Goal: Task Accomplishment & Management: Complete application form

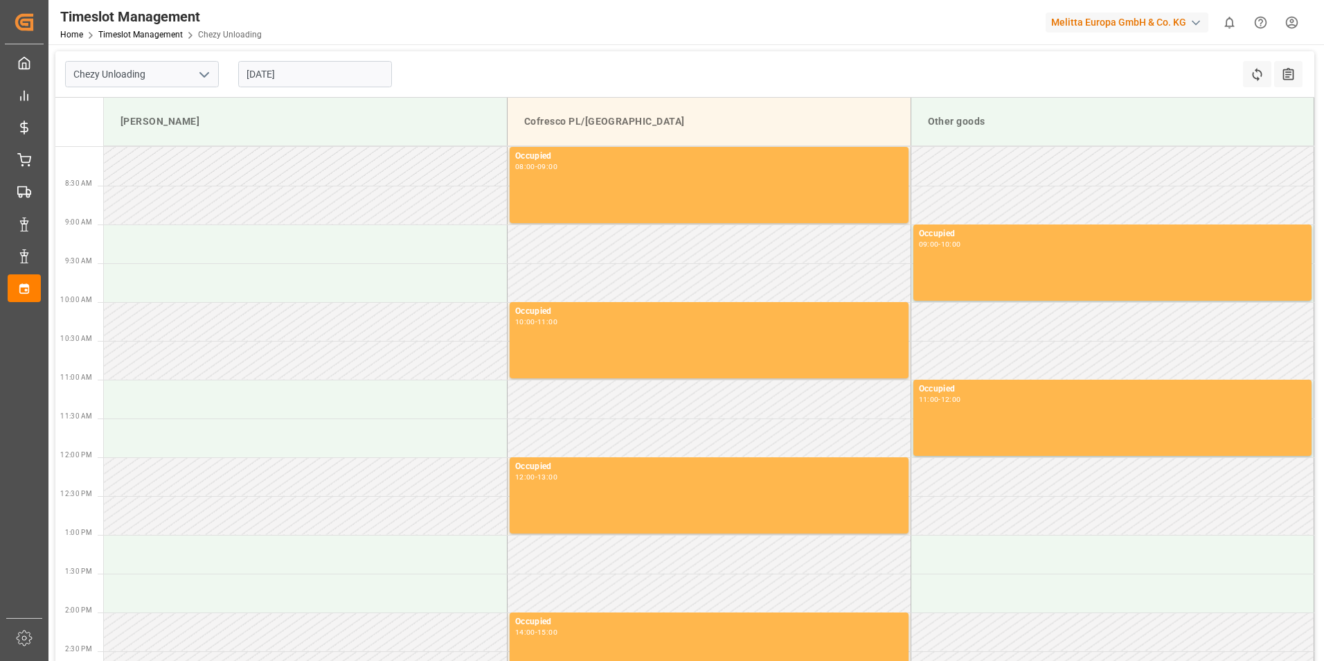
click at [298, 61] on input "[DATE]" at bounding box center [315, 74] width 154 height 26
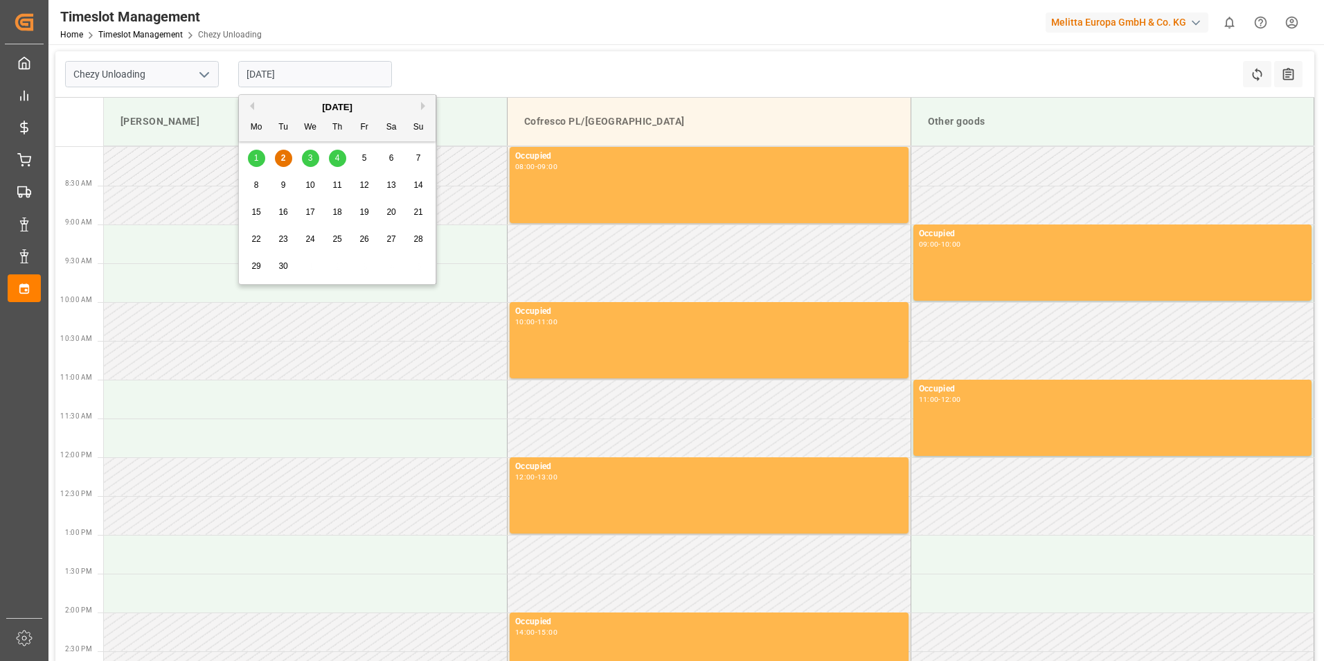
click at [334, 161] on div "4" at bounding box center [337, 158] width 17 height 17
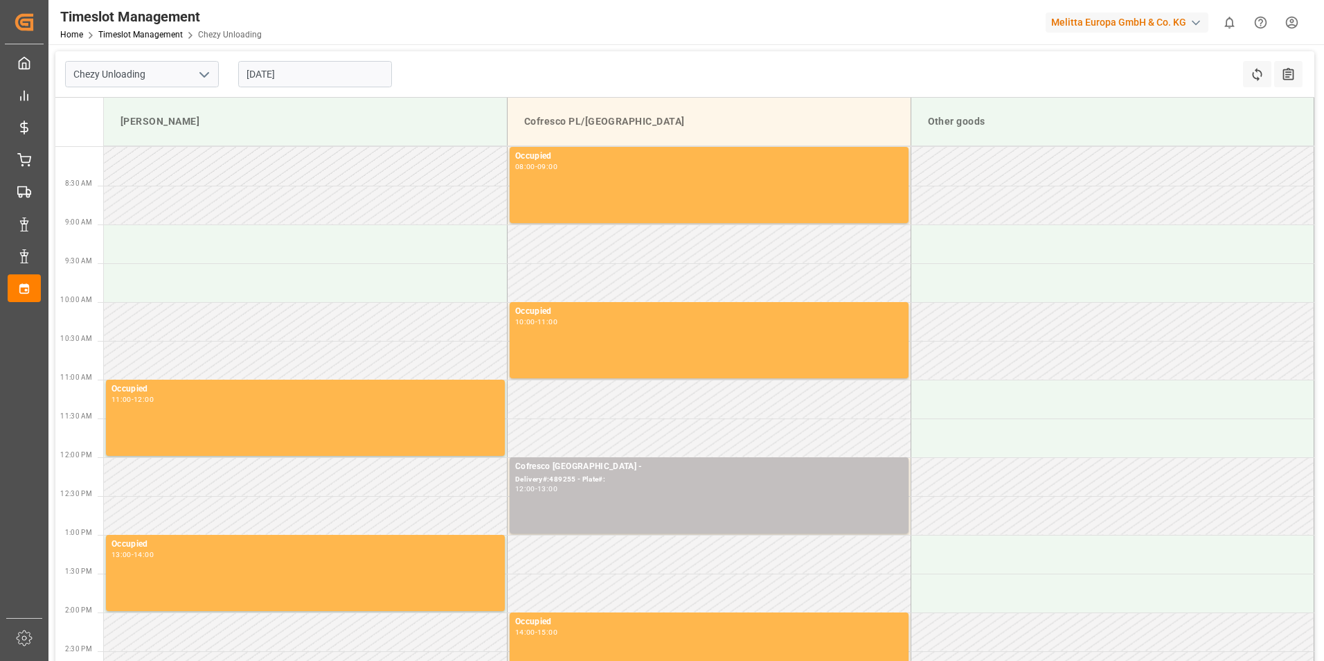
click at [321, 71] on input "[DATE]" at bounding box center [315, 74] width 154 height 26
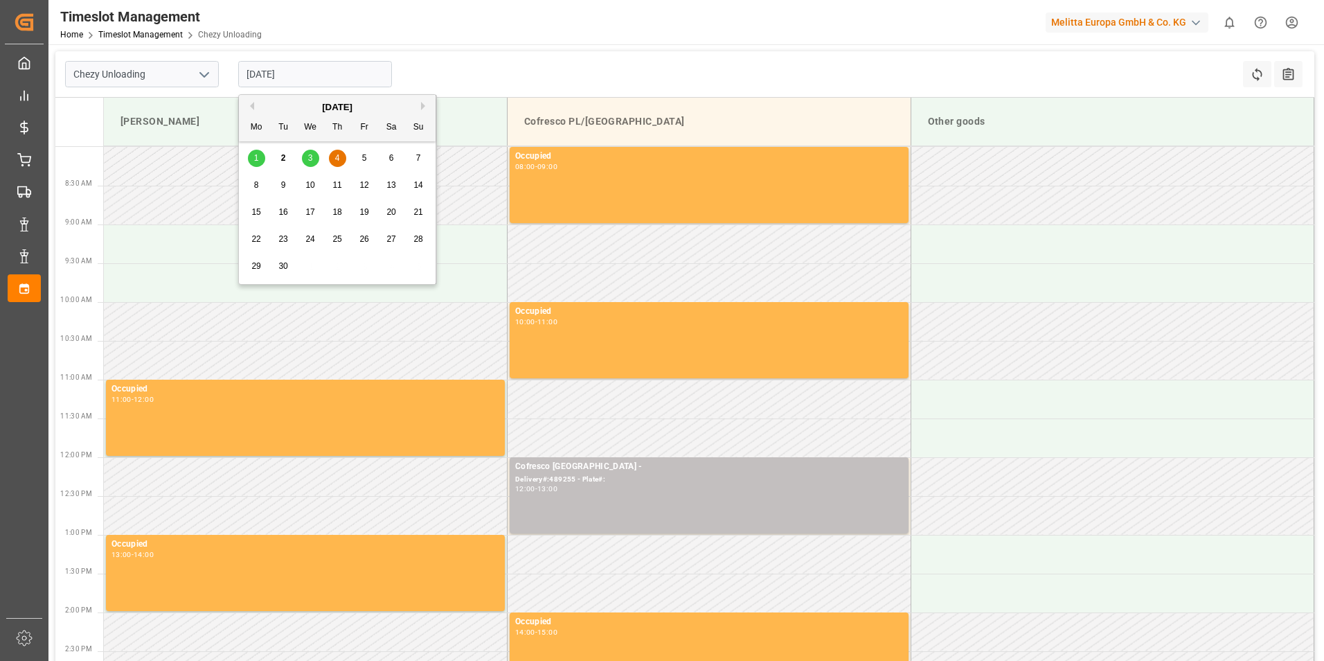
click at [310, 157] on span "3" at bounding box center [310, 158] width 5 height 10
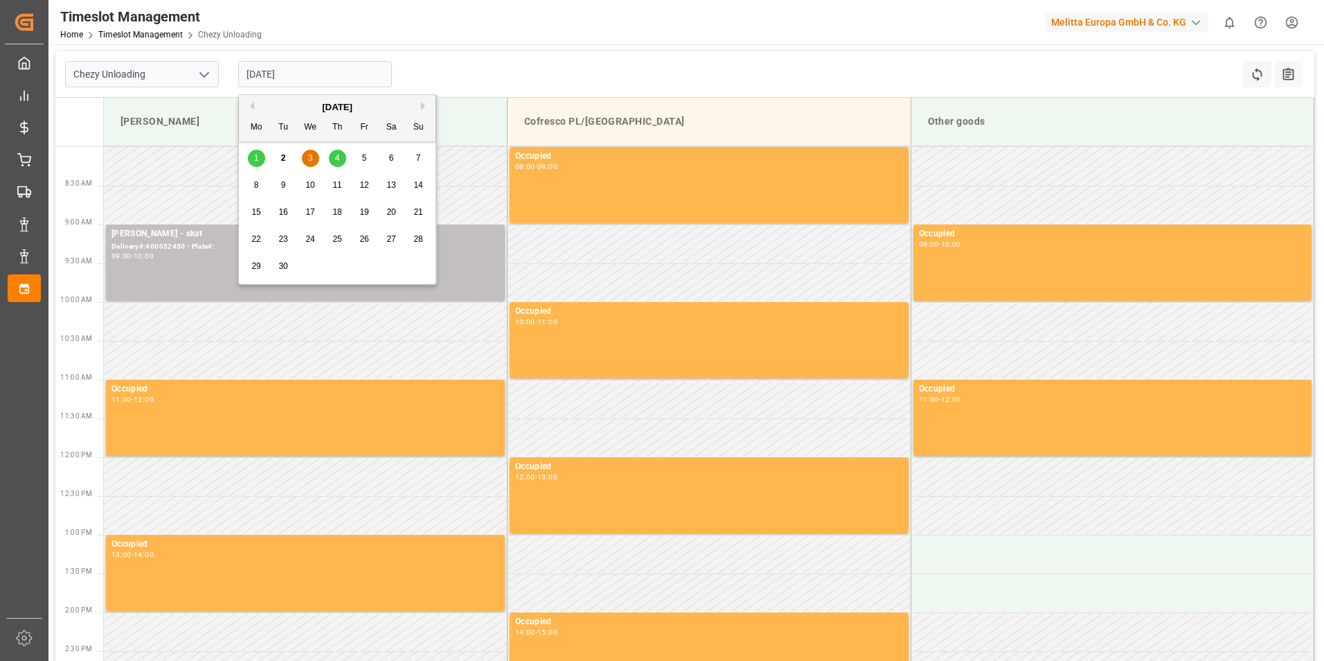
click at [331, 67] on input "[DATE]" at bounding box center [315, 74] width 154 height 26
click at [310, 159] on div "3" at bounding box center [310, 158] width 17 height 17
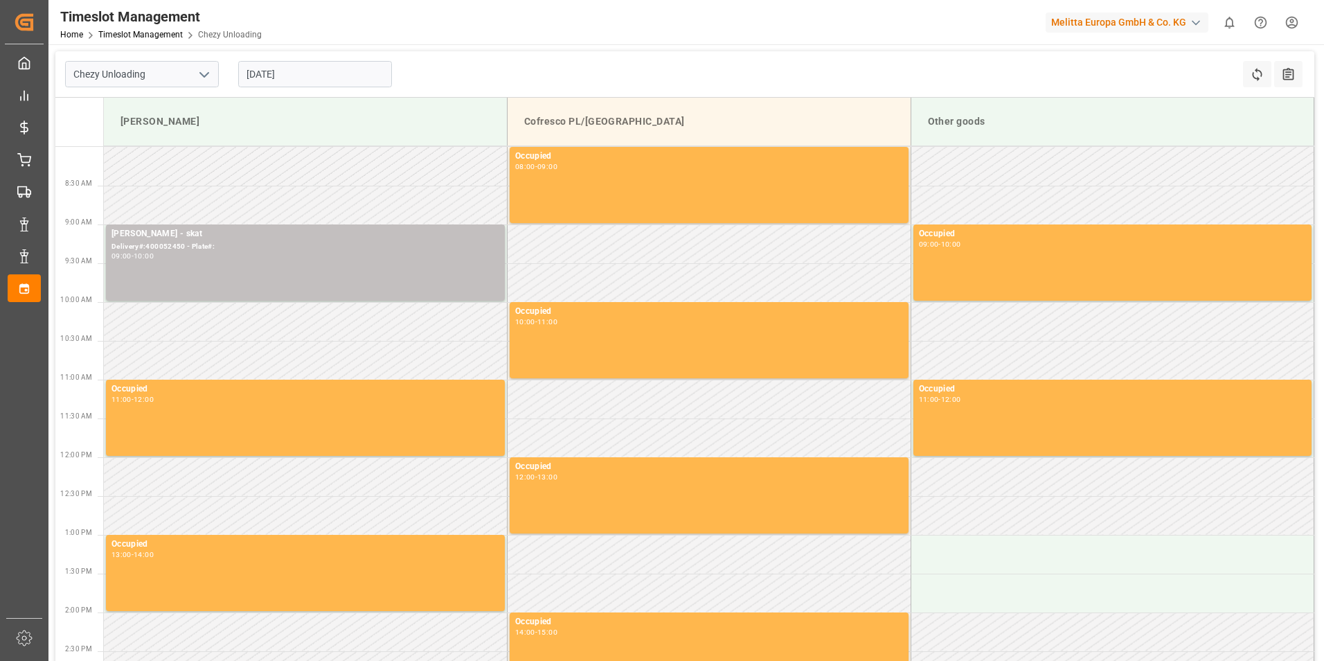
click at [344, 71] on input "[DATE]" at bounding box center [315, 74] width 154 height 26
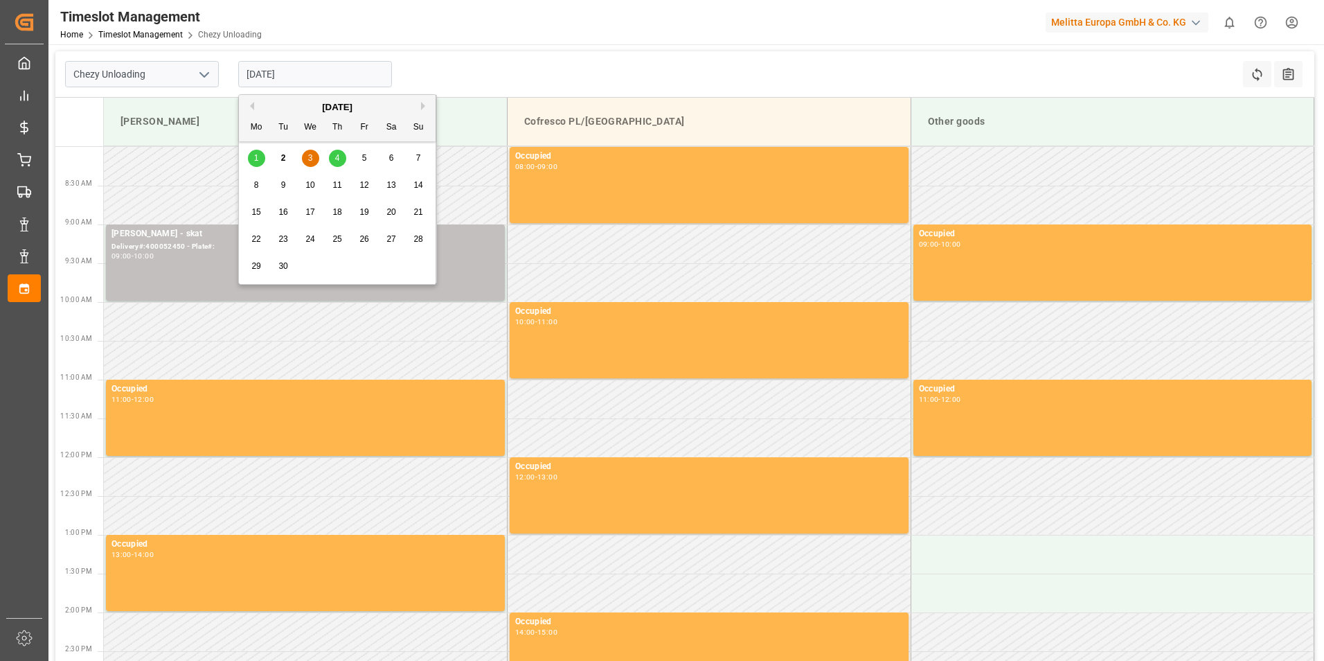
click at [341, 150] on div "4" at bounding box center [337, 158] width 17 height 17
type input "[DATE]"
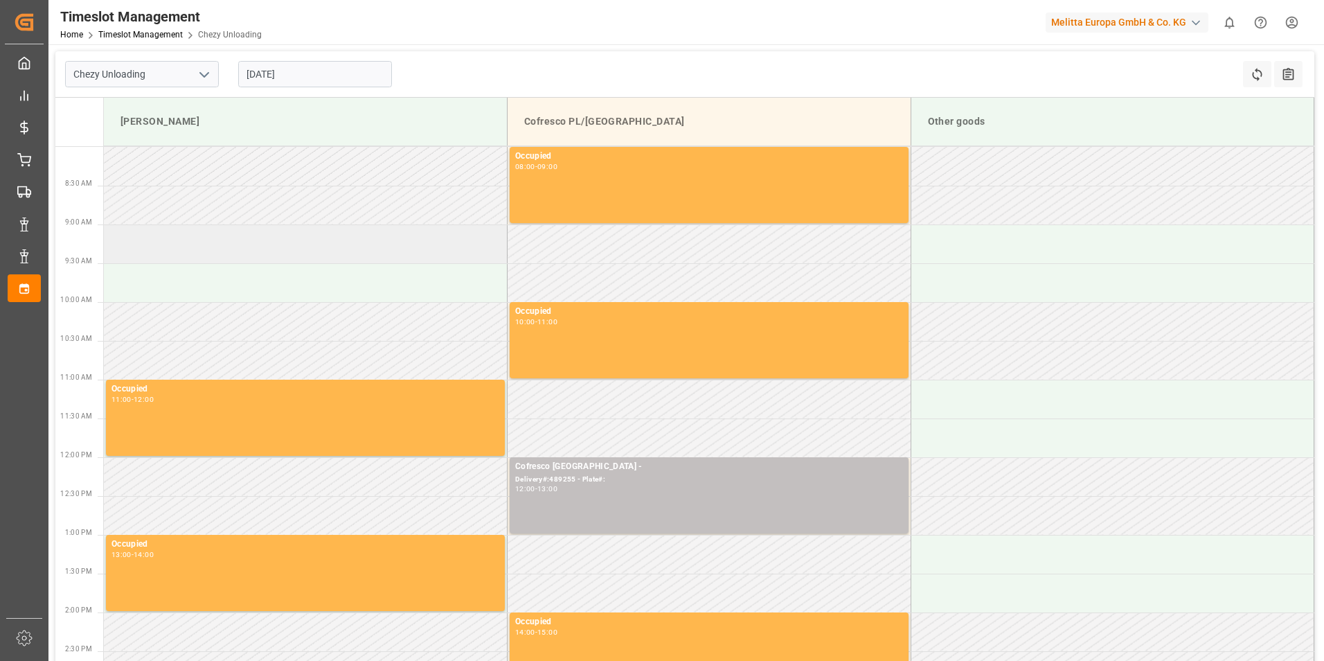
click at [263, 257] on td at bounding box center [306, 243] width 404 height 39
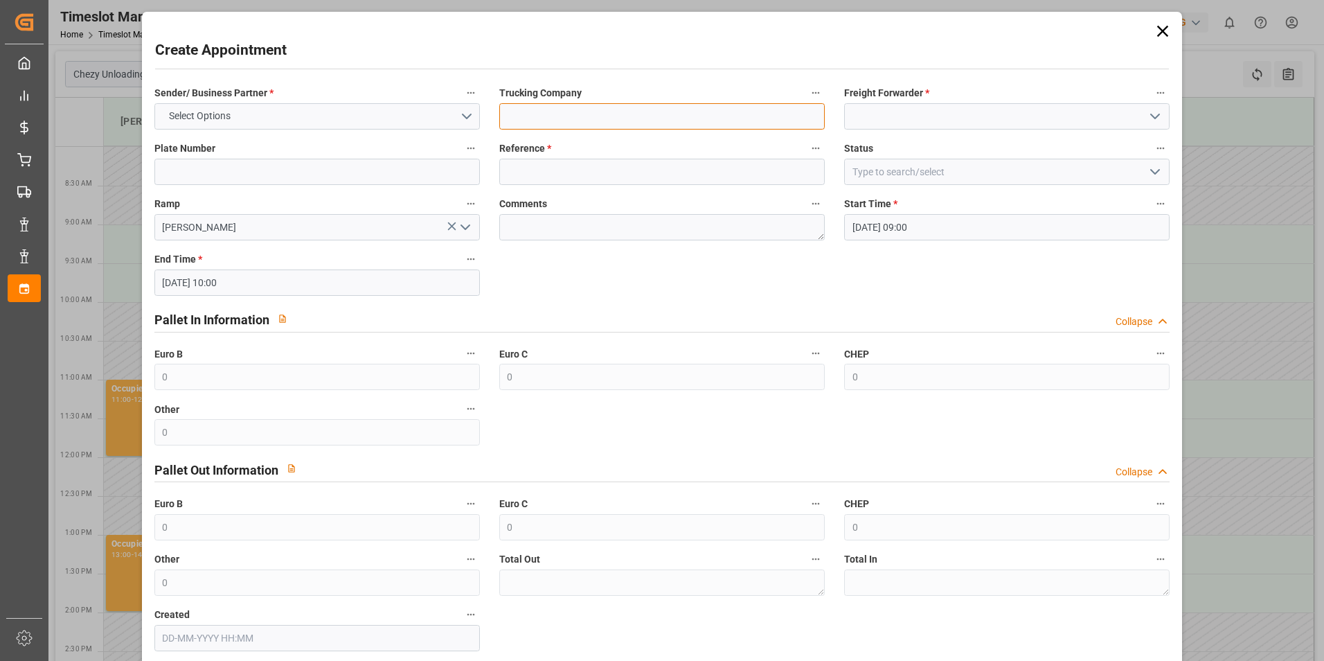
click at [736, 112] on input at bounding box center [662, 116] width 326 height 26
type input "skat"
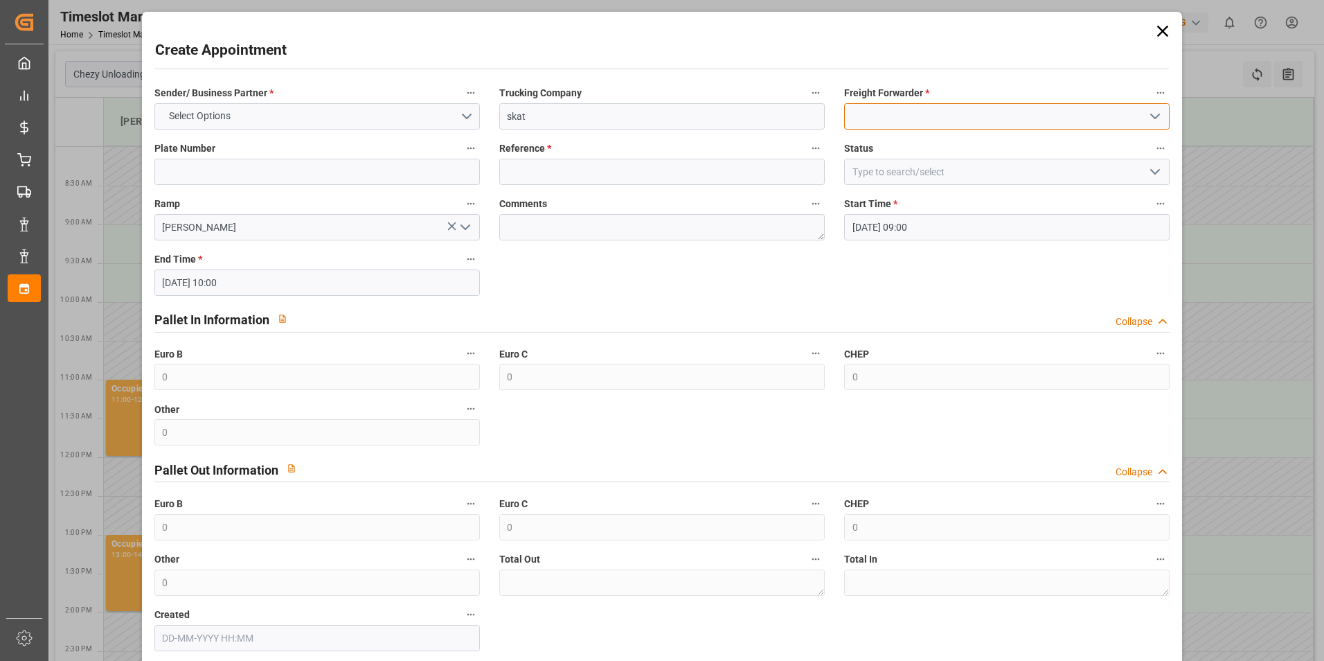
click at [1026, 103] on input at bounding box center [1007, 116] width 326 height 26
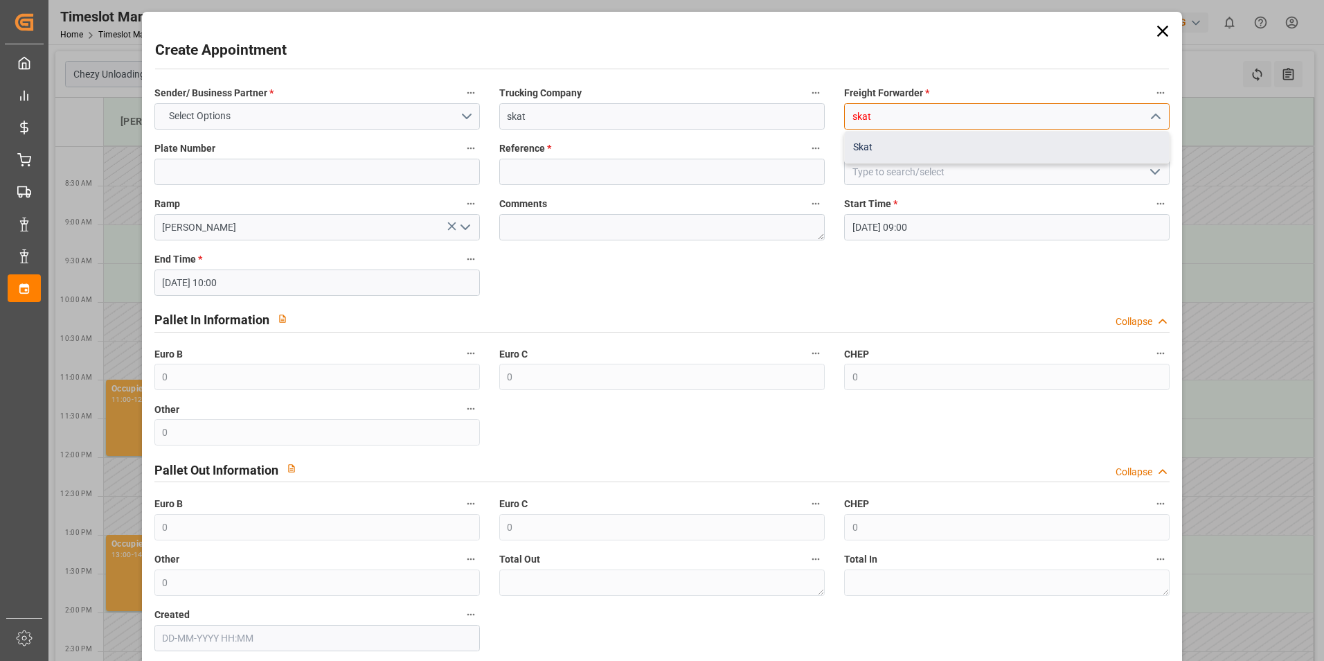
click at [873, 142] on div "Skat" at bounding box center [1007, 147] width 324 height 31
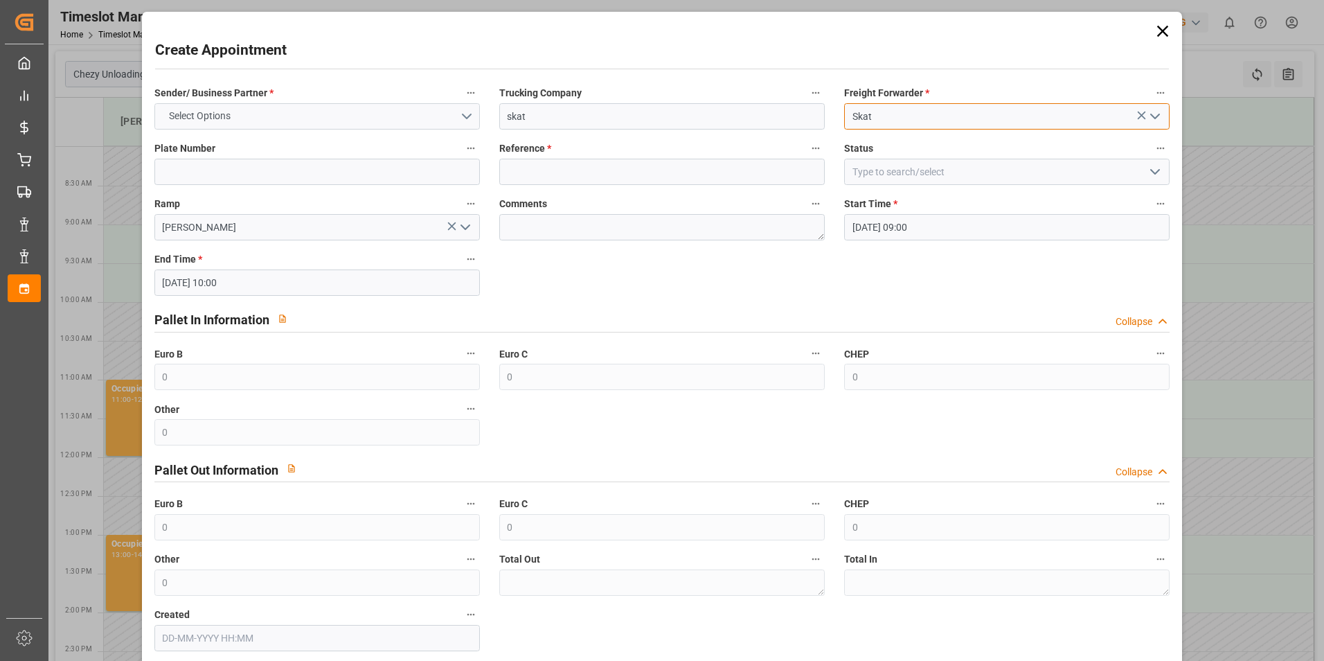
type input "Skat"
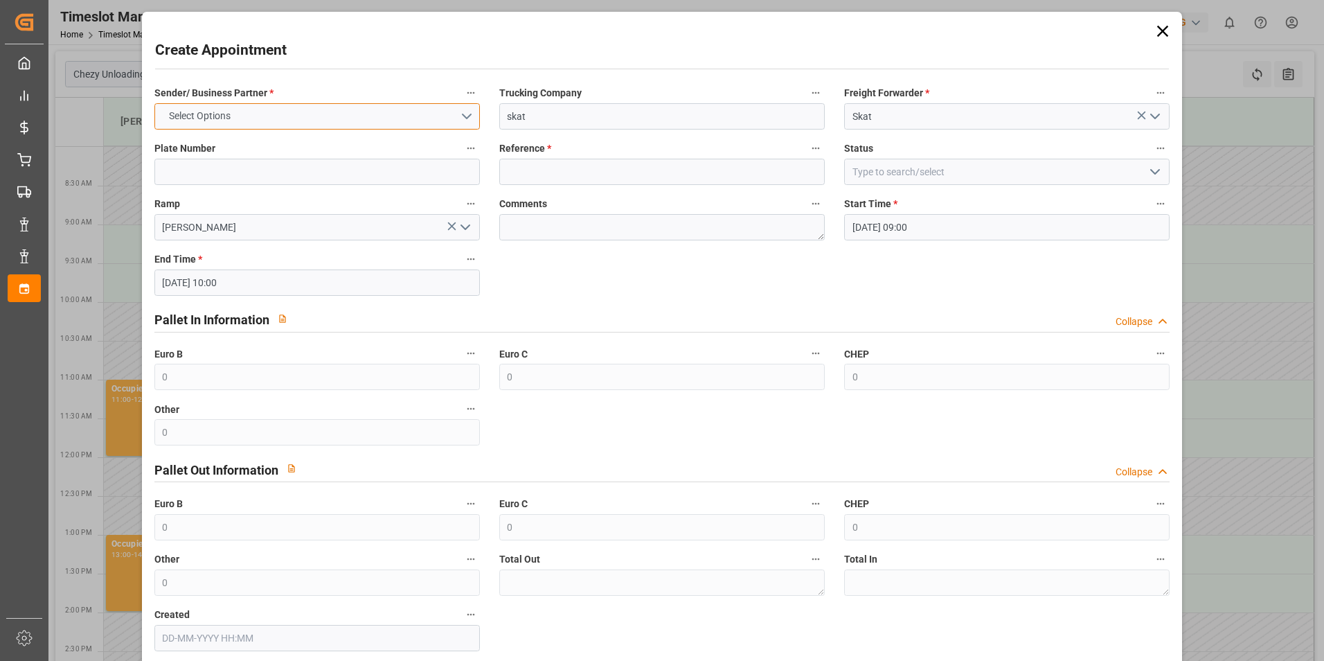
click at [350, 109] on button "Select Options" at bounding box center [317, 116] width 326 height 26
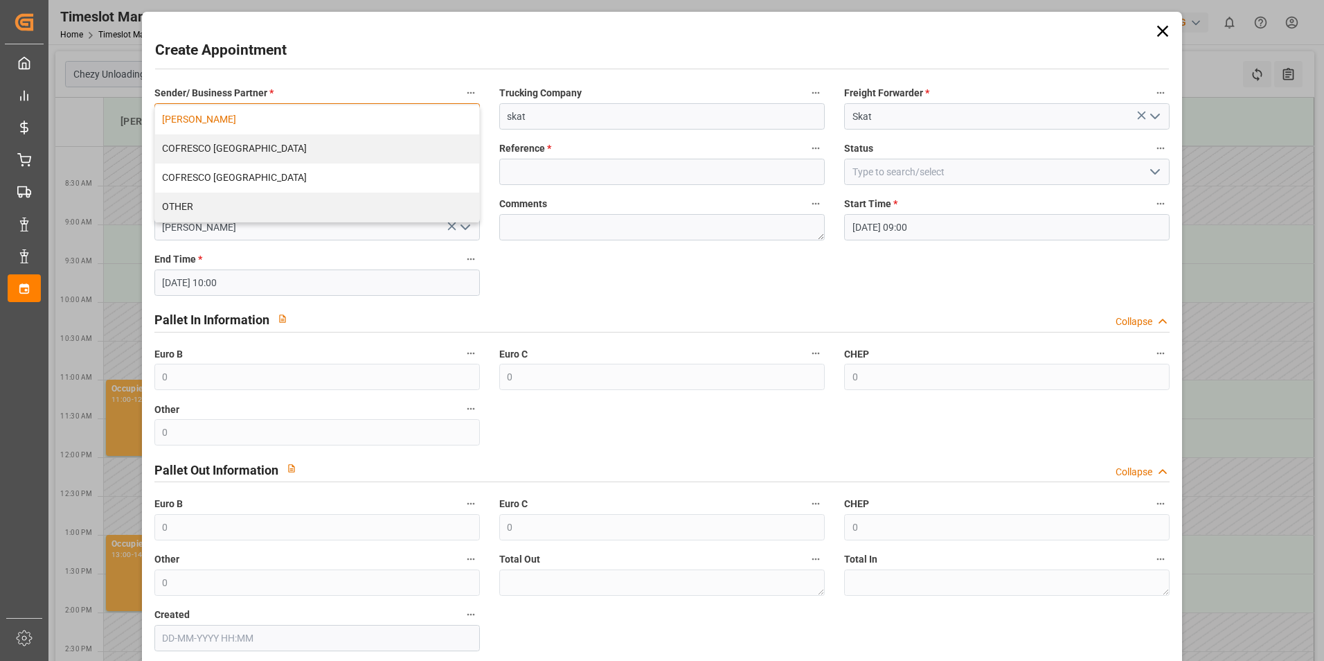
click at [235, 121] on div "[PERSON_NAME]" at bounding box center [317, 119] width 324 height 29
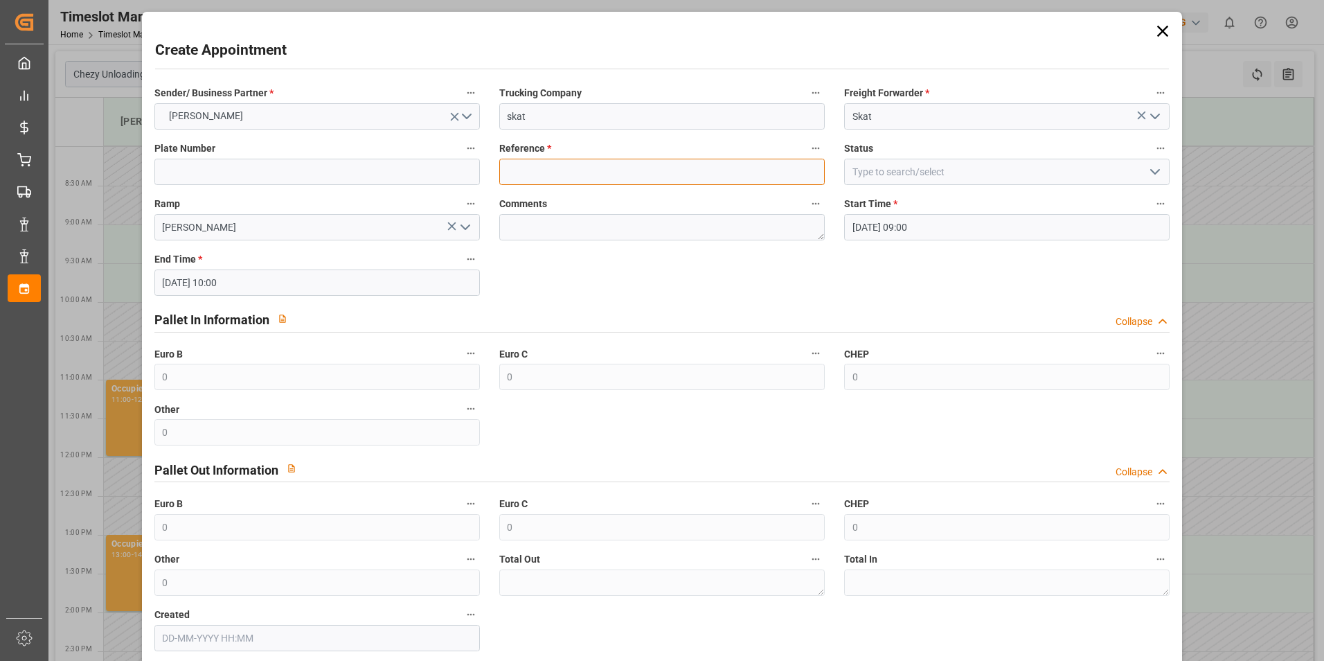
click at [663, 182] on input at bounding box center [662, 172] width 326 height 26
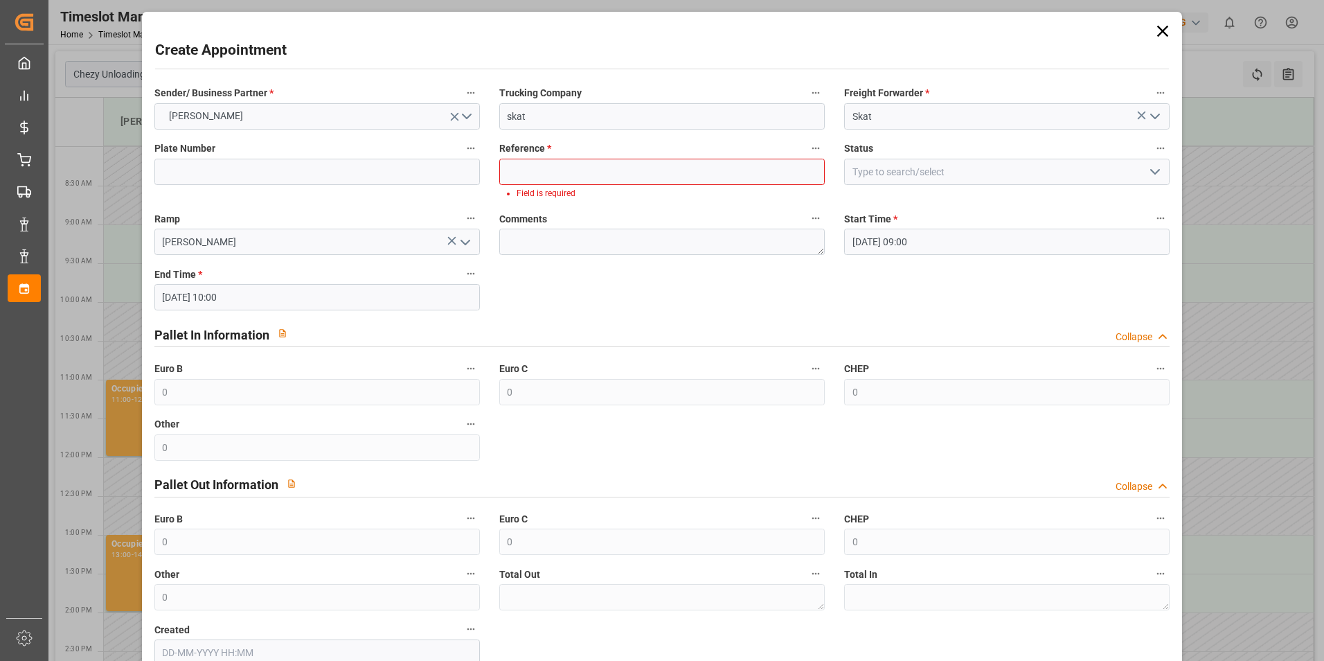
click at [647, 186] on div "Reference * Field is required" at bounding box center [662, 169] width 345 height 71
click at [672, 170] on input at bounding box center [662, 172] width 326 height 26
paste input "400052535"
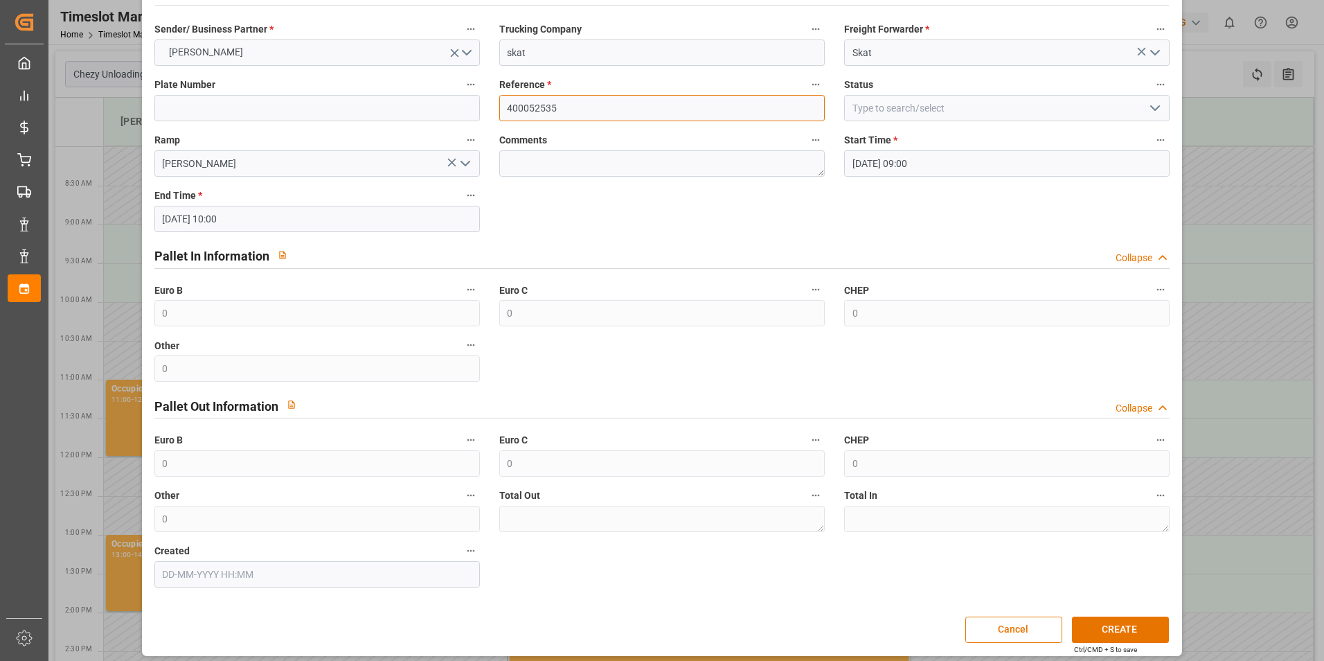
scroll to position [71, 0]
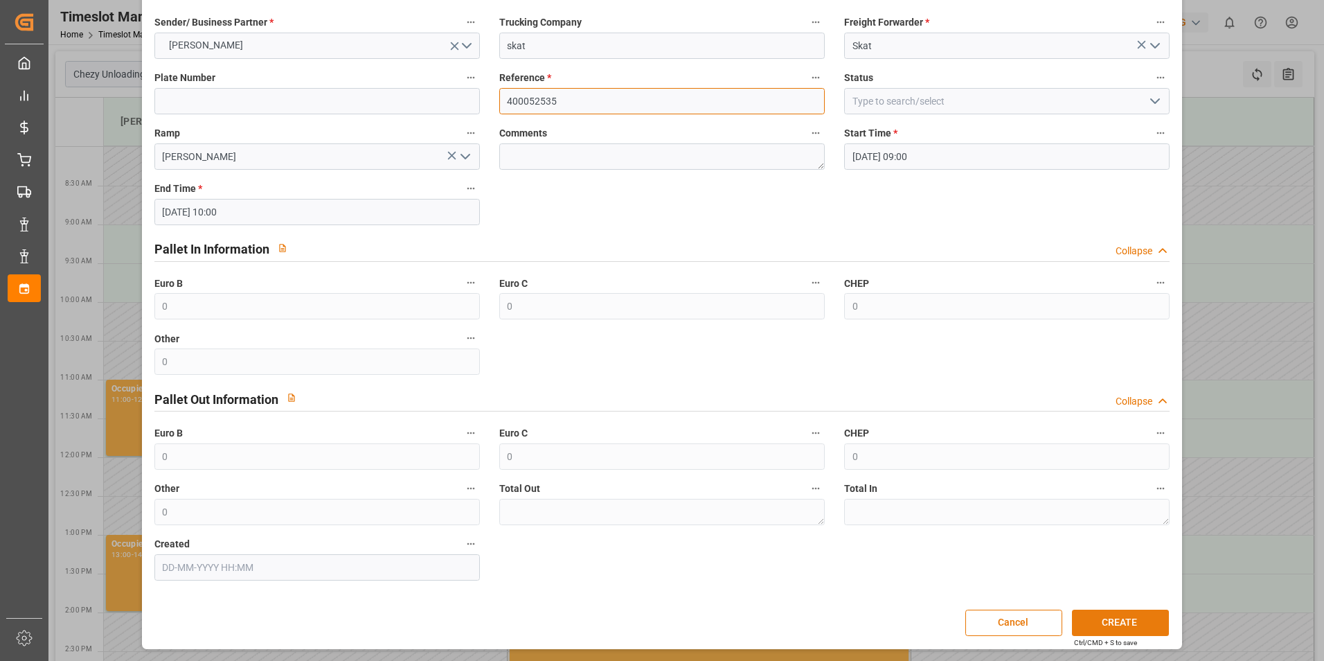
type input "400052535"
click at [1113, 617] on button "CREATE" at bounding box center [1120, 623] width 97 height 26
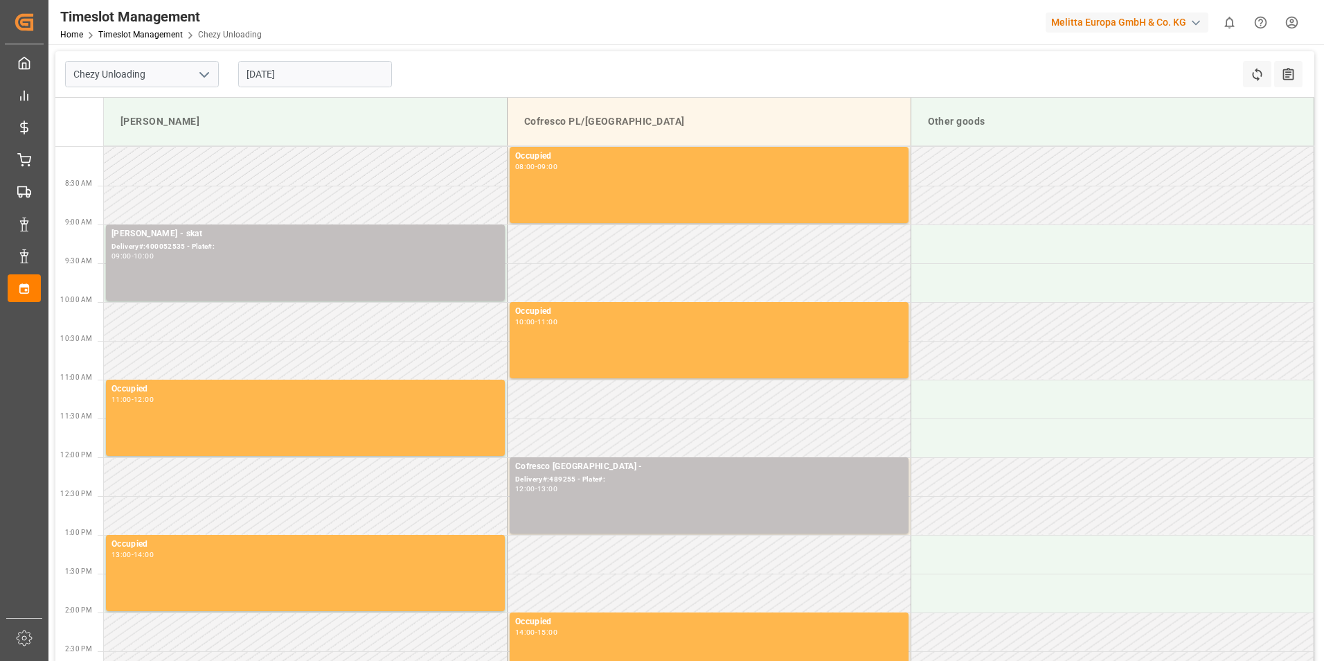
scroll to position [277, 0]
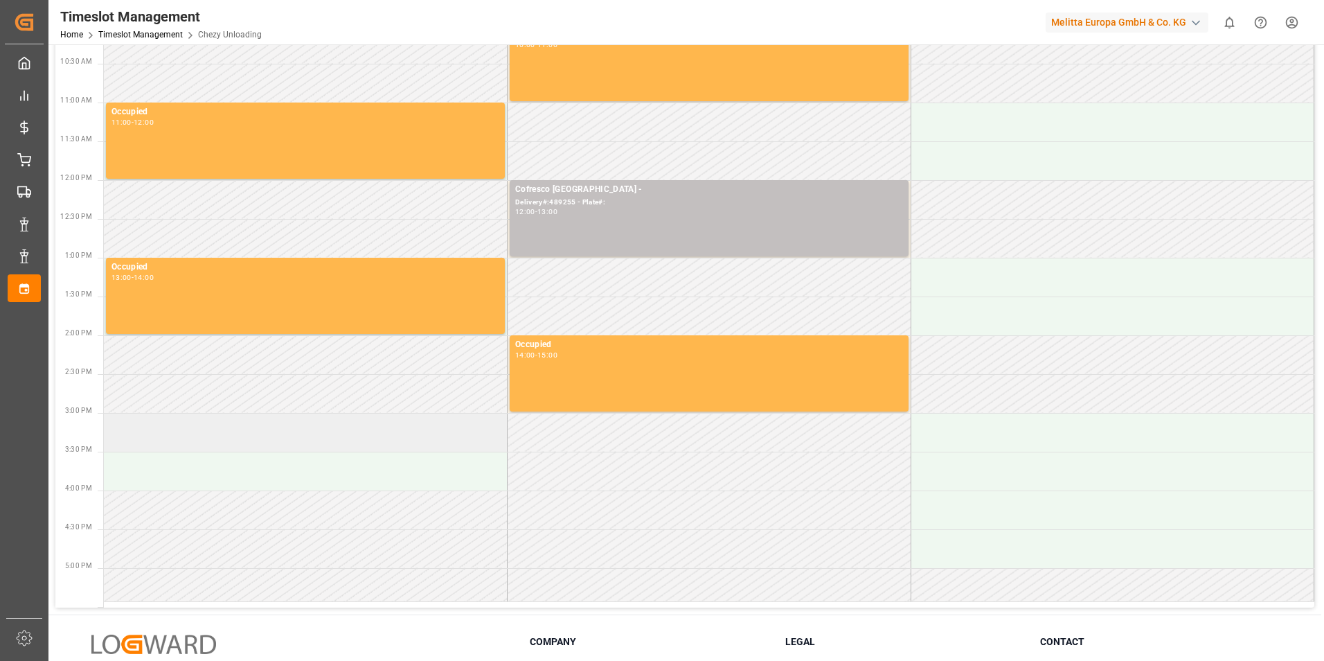
click at [292, 437] on td at bounding box center [306, 432] width 404 height 39
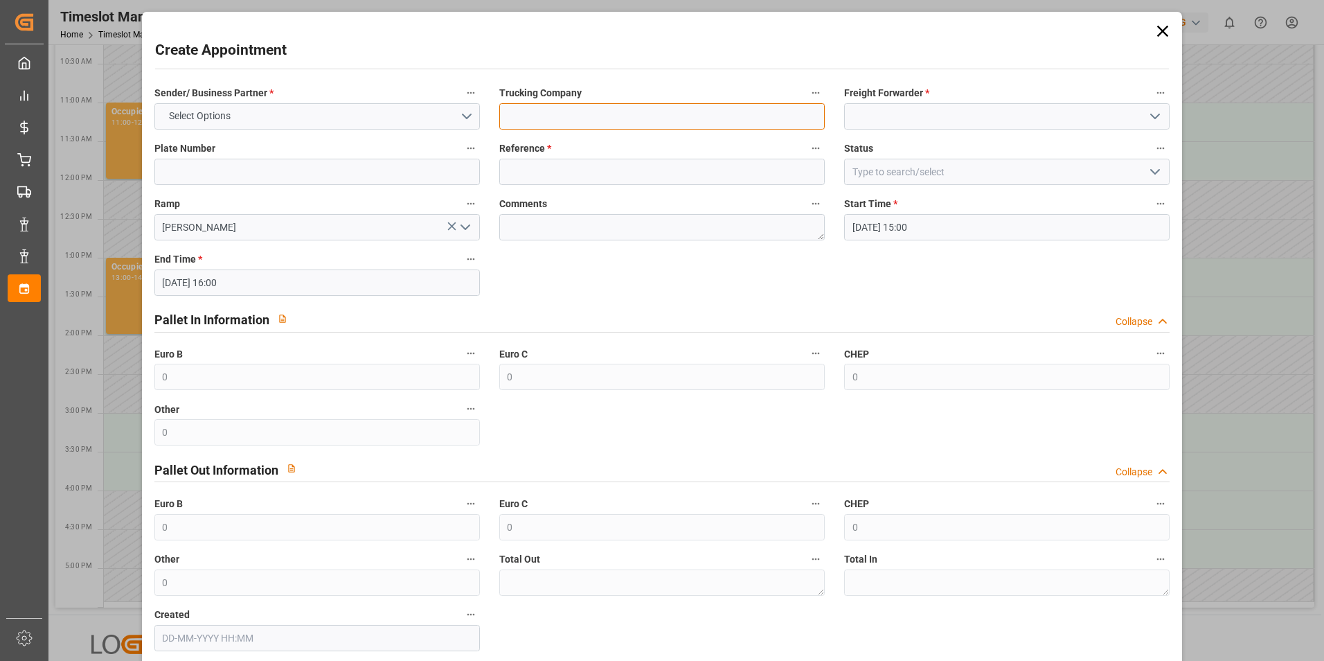
click at [670, 115] on input at bounding box center [662, 116] width 326 height 26
type input "skat"
click at [936, 132] on div "Freight Forwarder *" at bounding box center [1007, 106] width 345 height 55
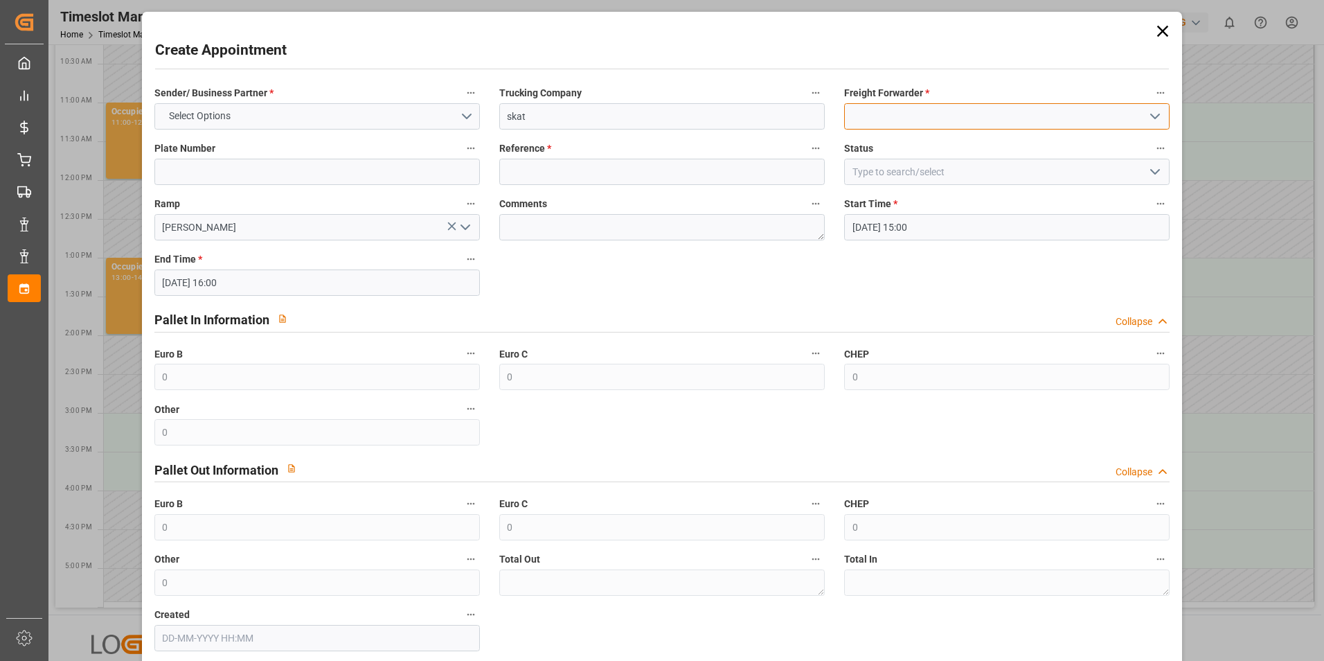
click at [960, 112] on input at bounding box center [1007, 116] width 326 height 26
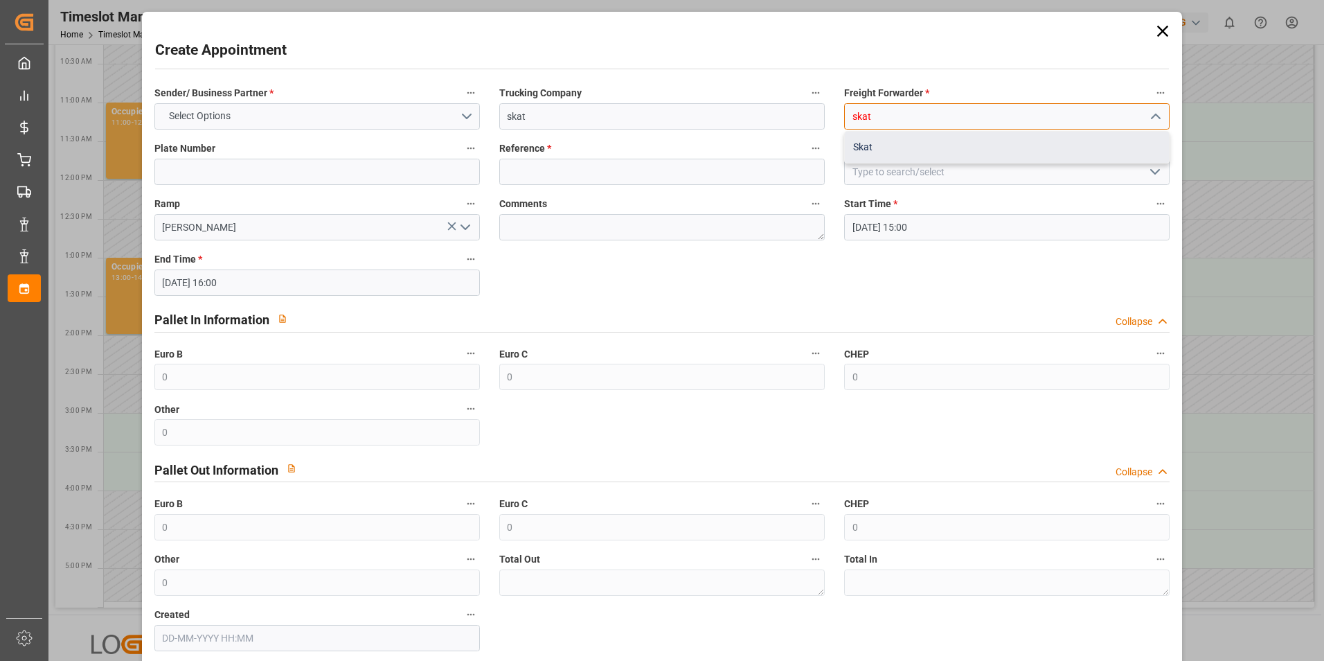
click at [936, 143] on div "Skat" at bounding box center [1007, 147] width 324 height 31
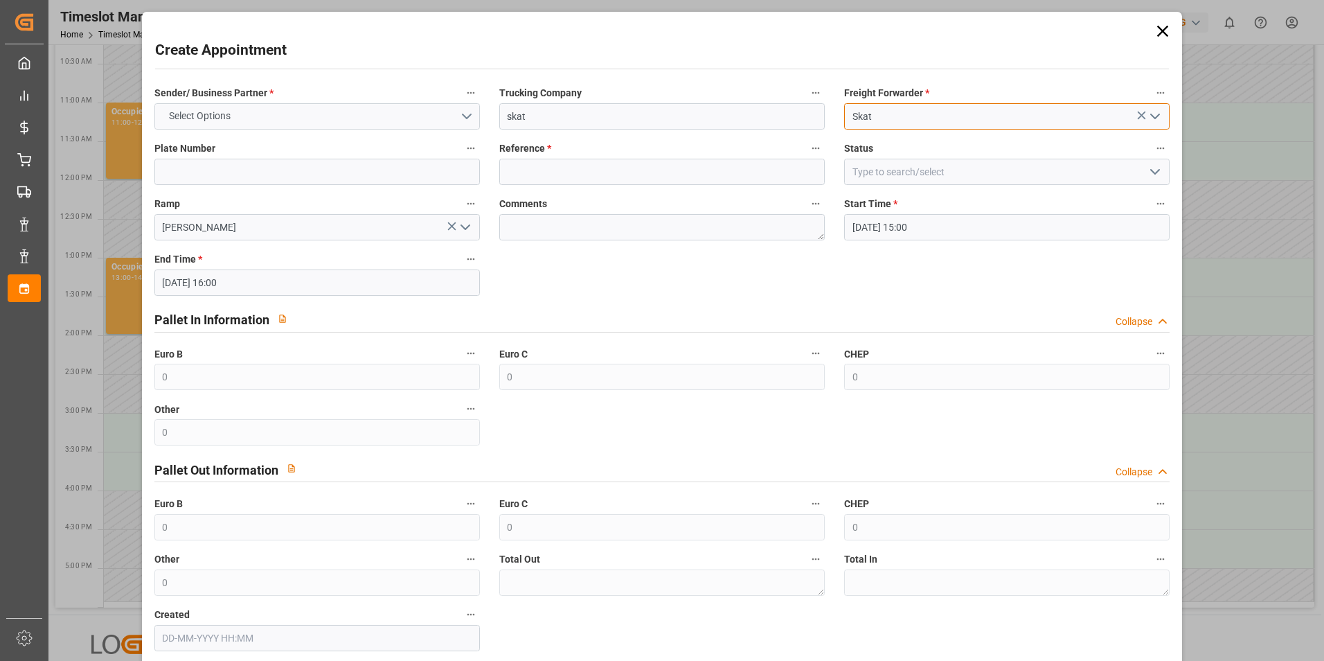
type input "Skat"
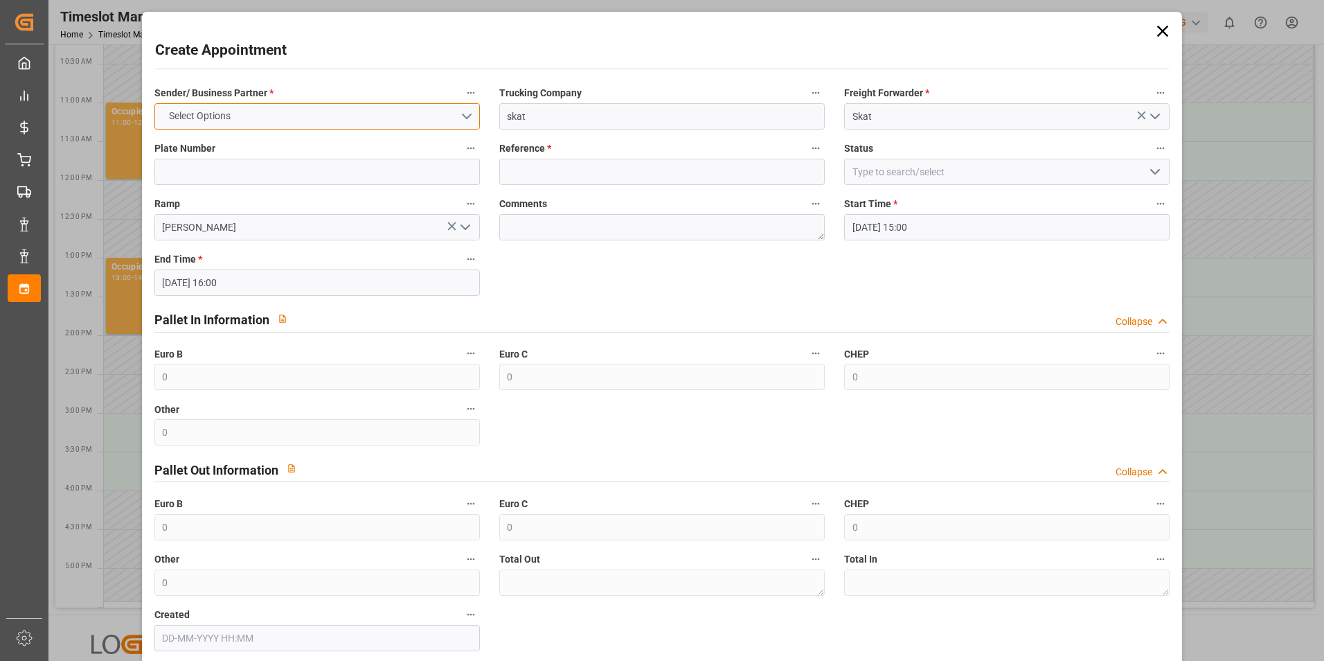
click at [332, 116] on button "Select Options" at bounding box center [317, 116] width 326 height 26
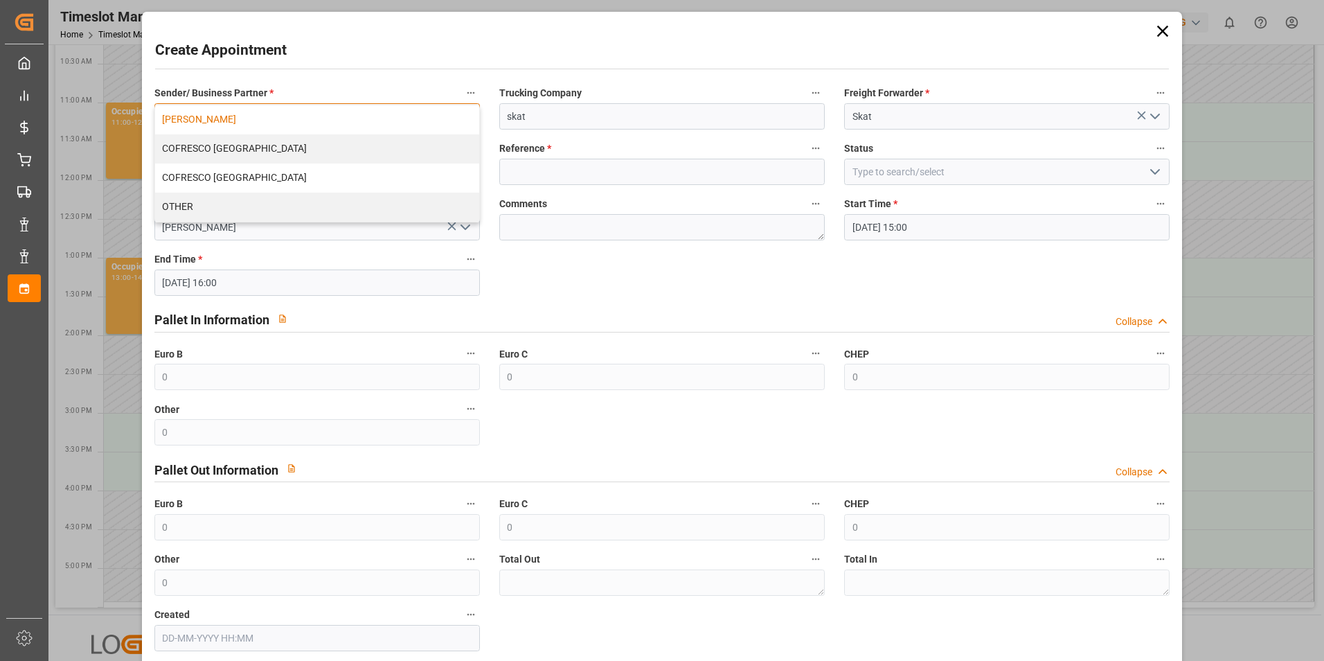
click at [321, 123] on div "[PERSON_NAME]" at bounding box center [317, 119] width 324 height 29
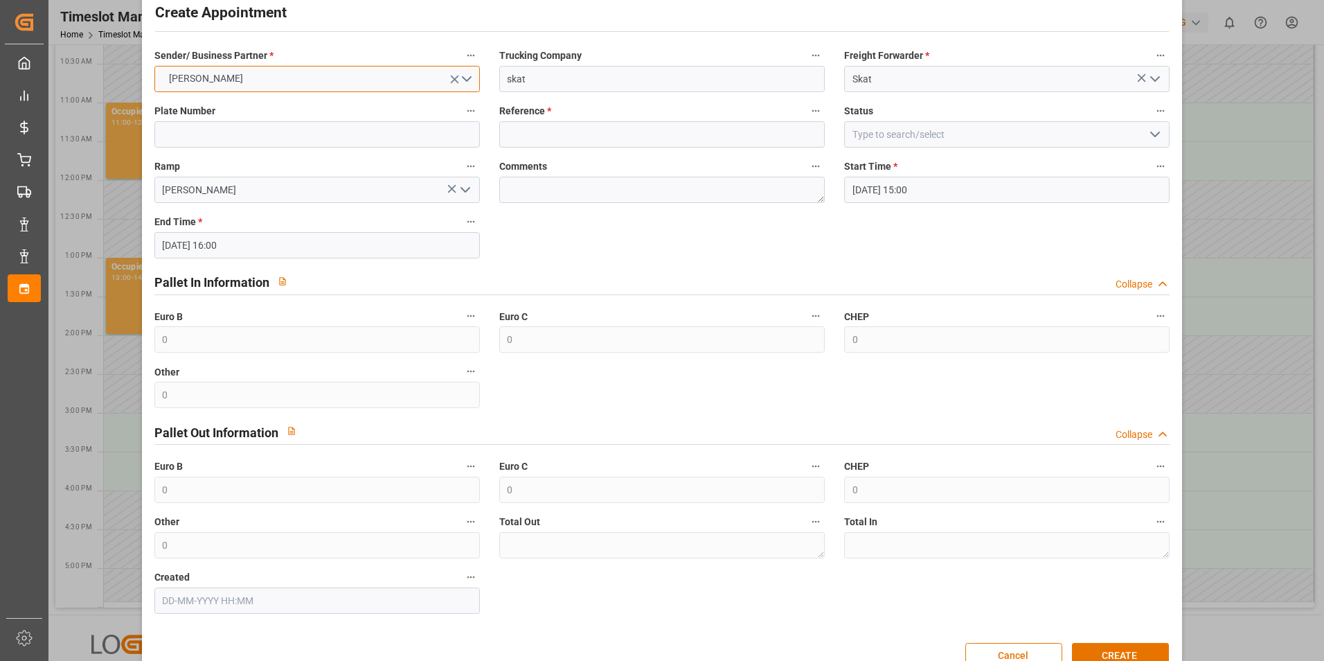
scroll to position [71, 0]
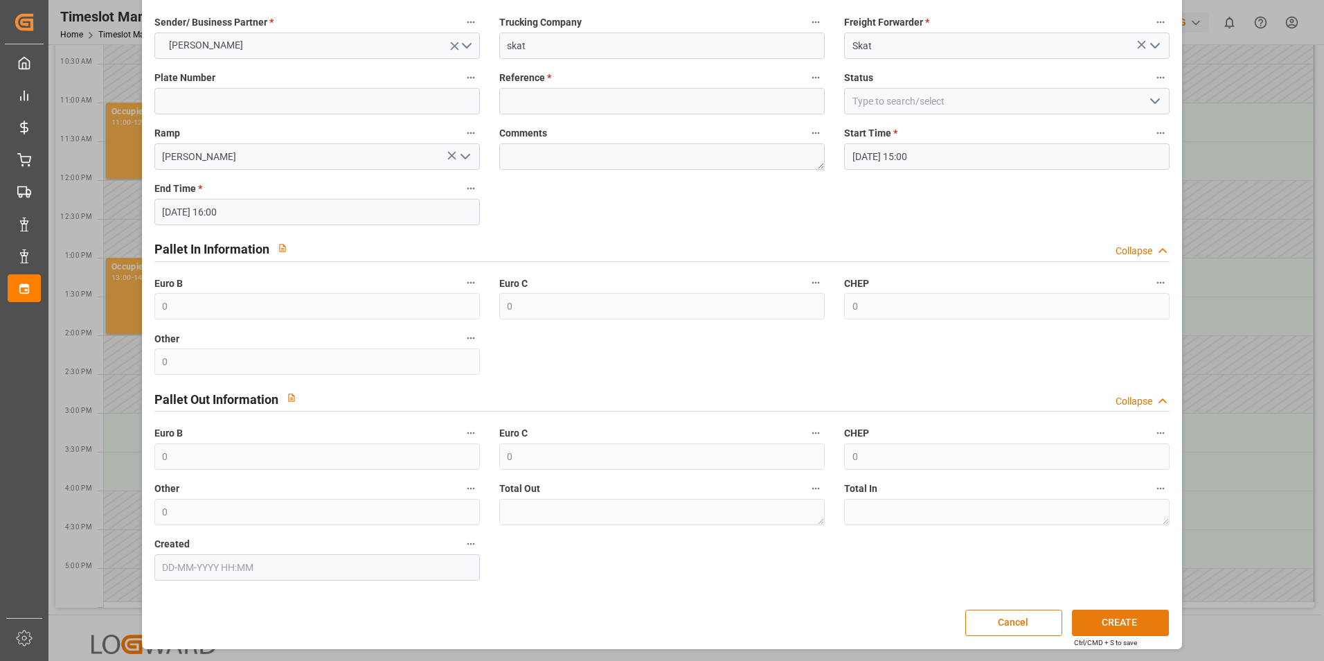
click at [1129, 620] on button "CREATE" at bounding box center [1120, 623] width 97 height 26
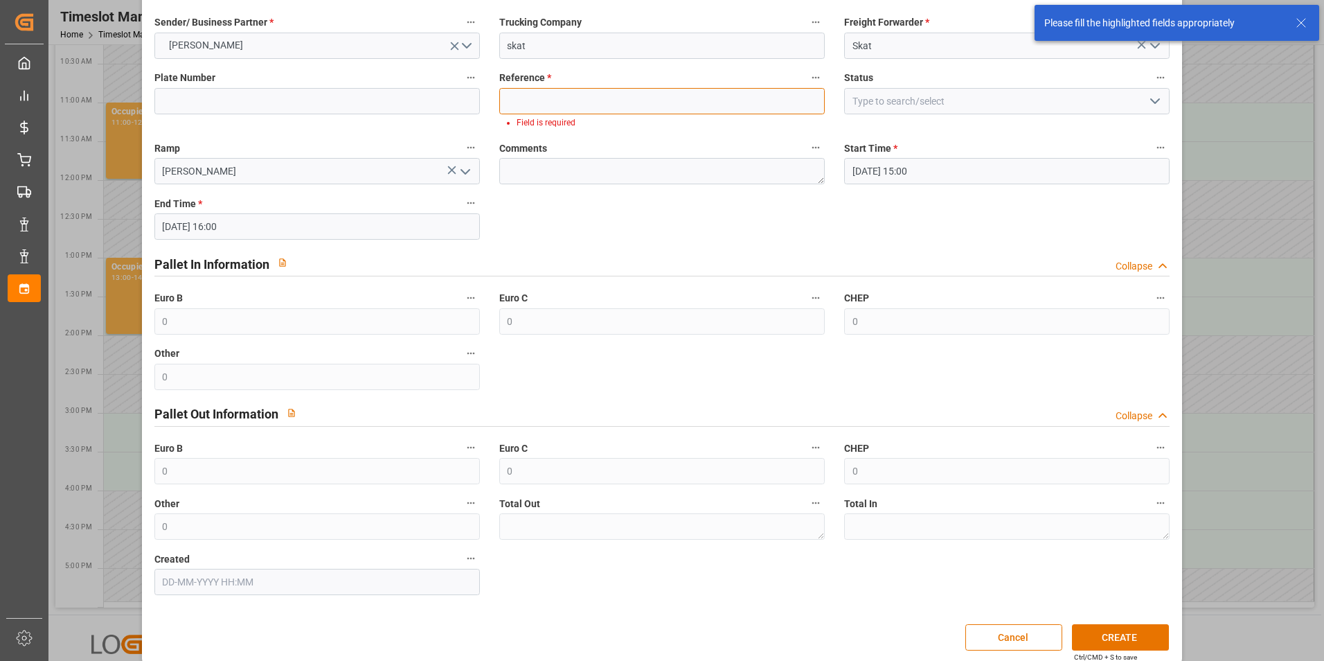
click at [706, 88] on input at bounding box center [662, 101] width 326 height 26
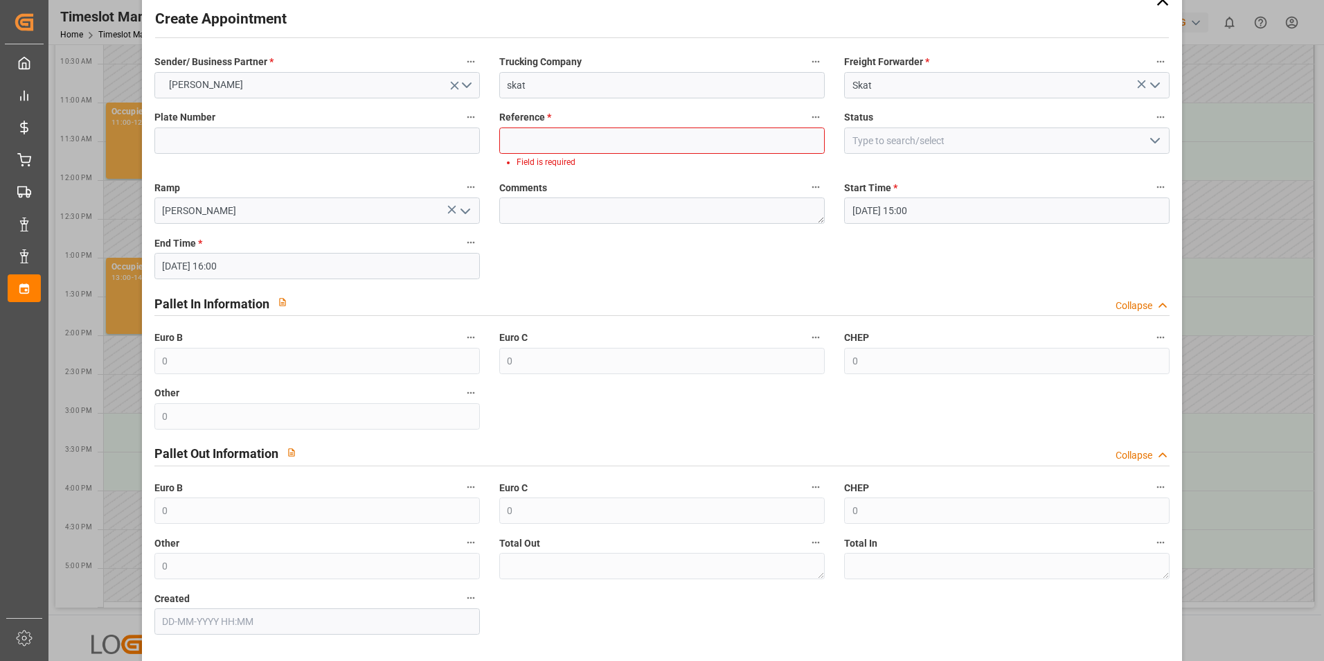
scroll to position [0, 0]
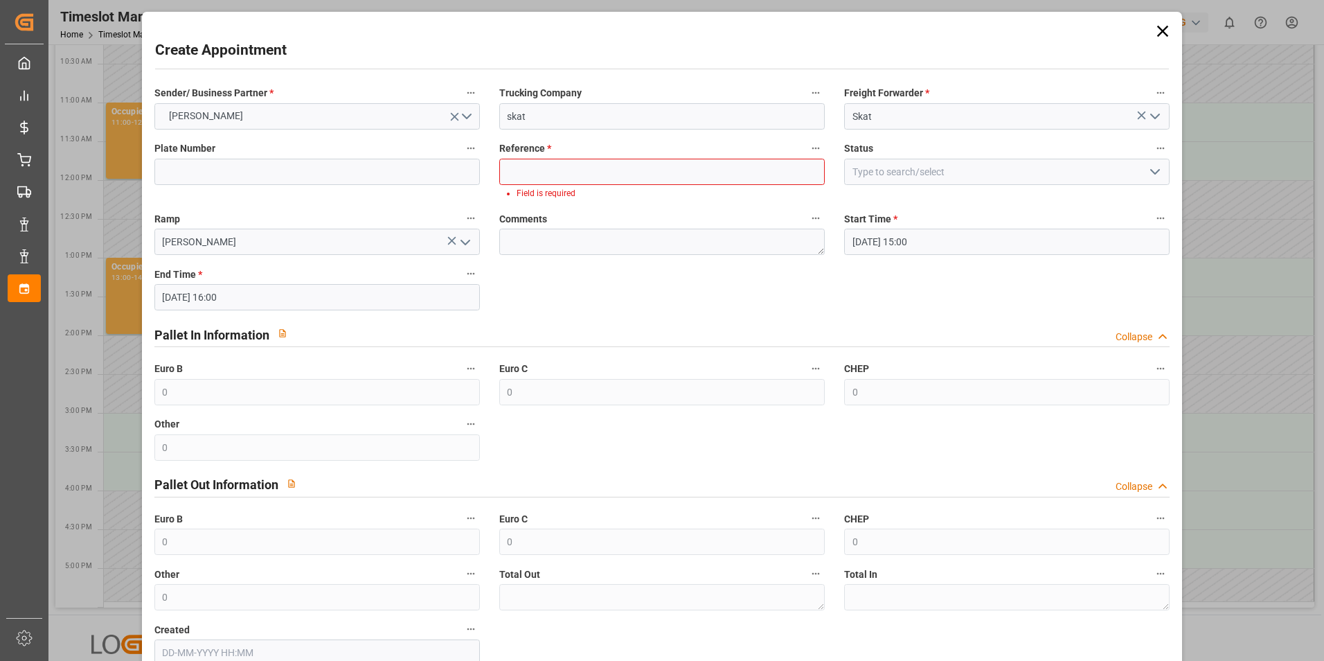
click at [1159, 30] on icon at bounding box center [1162, 31] width 11 height 11
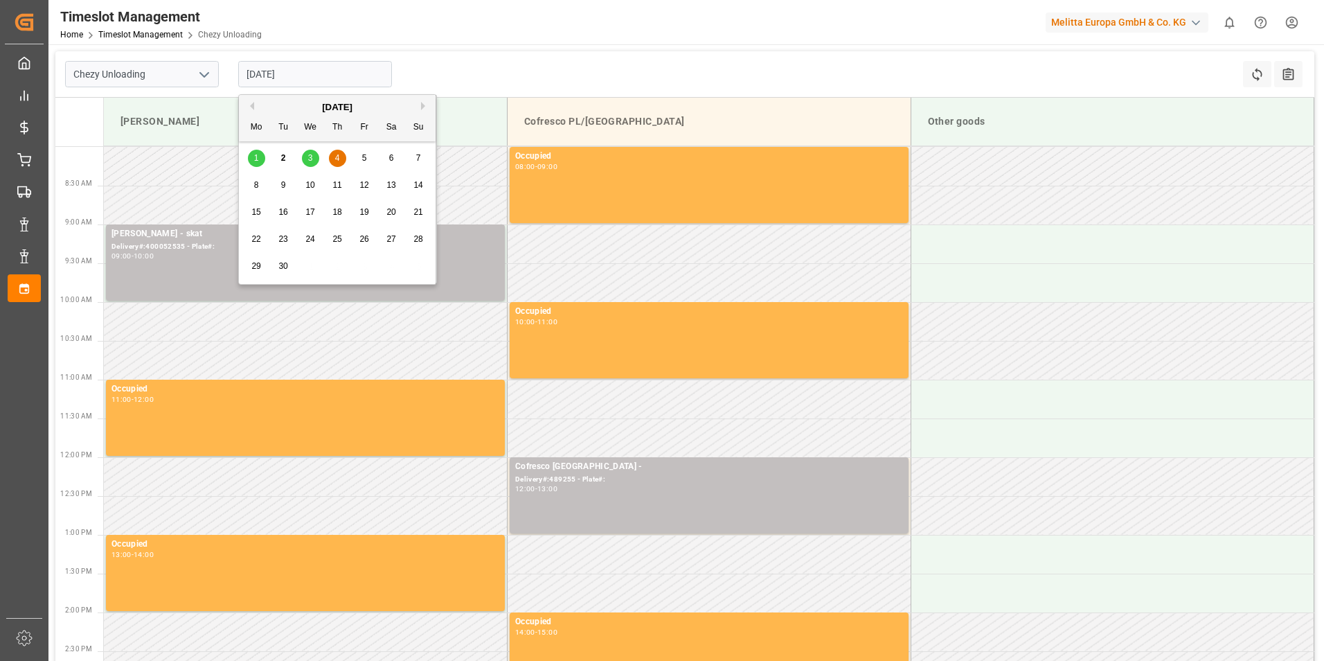
click at [325, 71] on input "[DATE]" at bounding box center [315, 74] width 154 height 26
click at [312, 152] on div "3" at bounding box center [310, 158] width 17 height 17
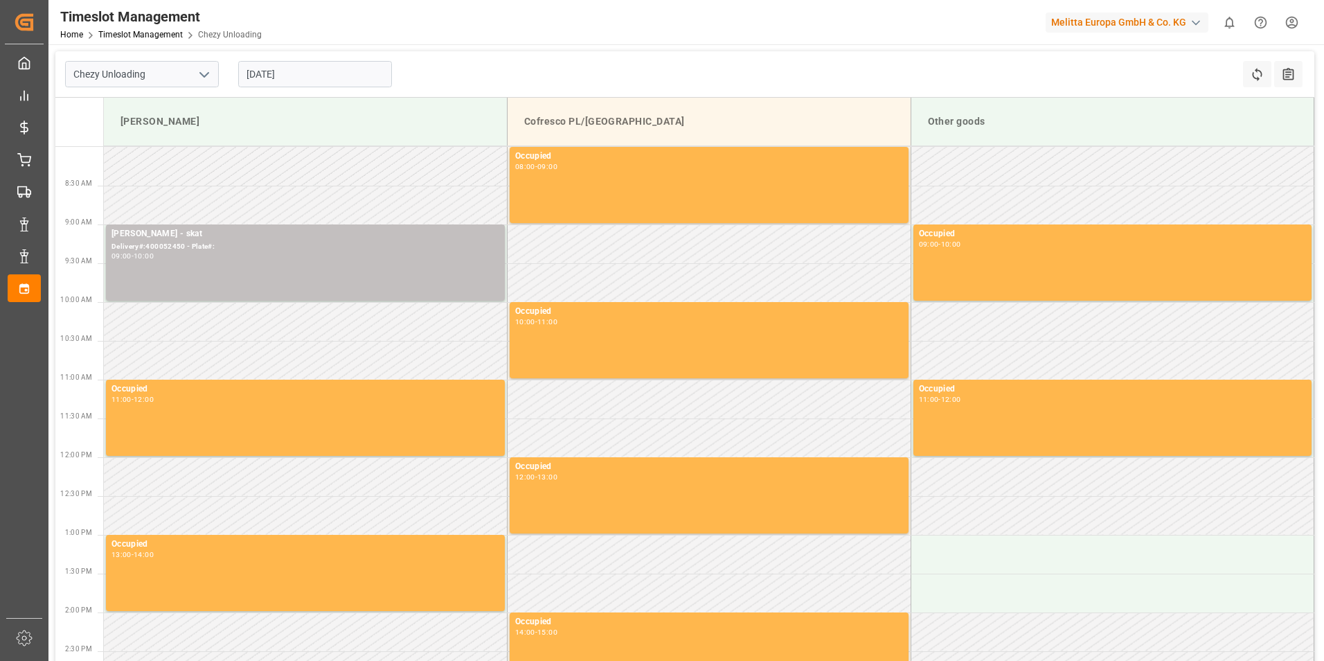
click at [339, 69] on input "[DATE]" at bounding box center [315, 74] width 154 height 26
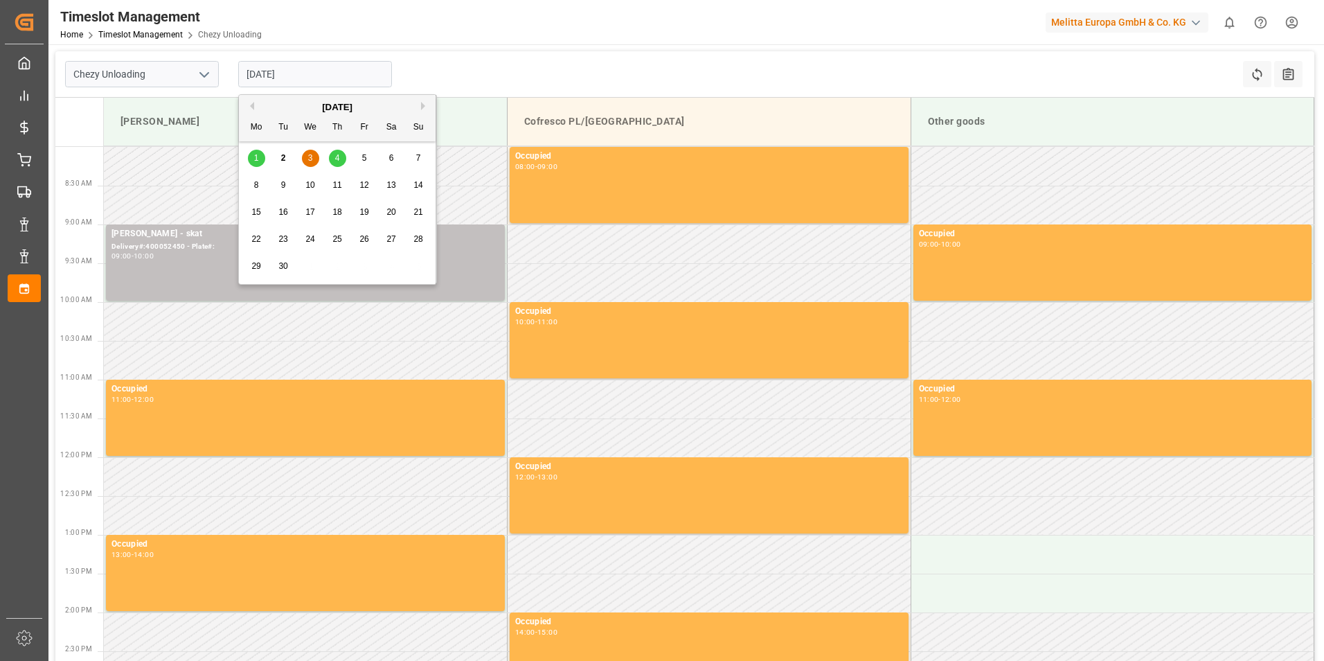
click at [329, 154] on div "4" at bounding box center [337, 158] width 17 height 17
type input "[DATE]"
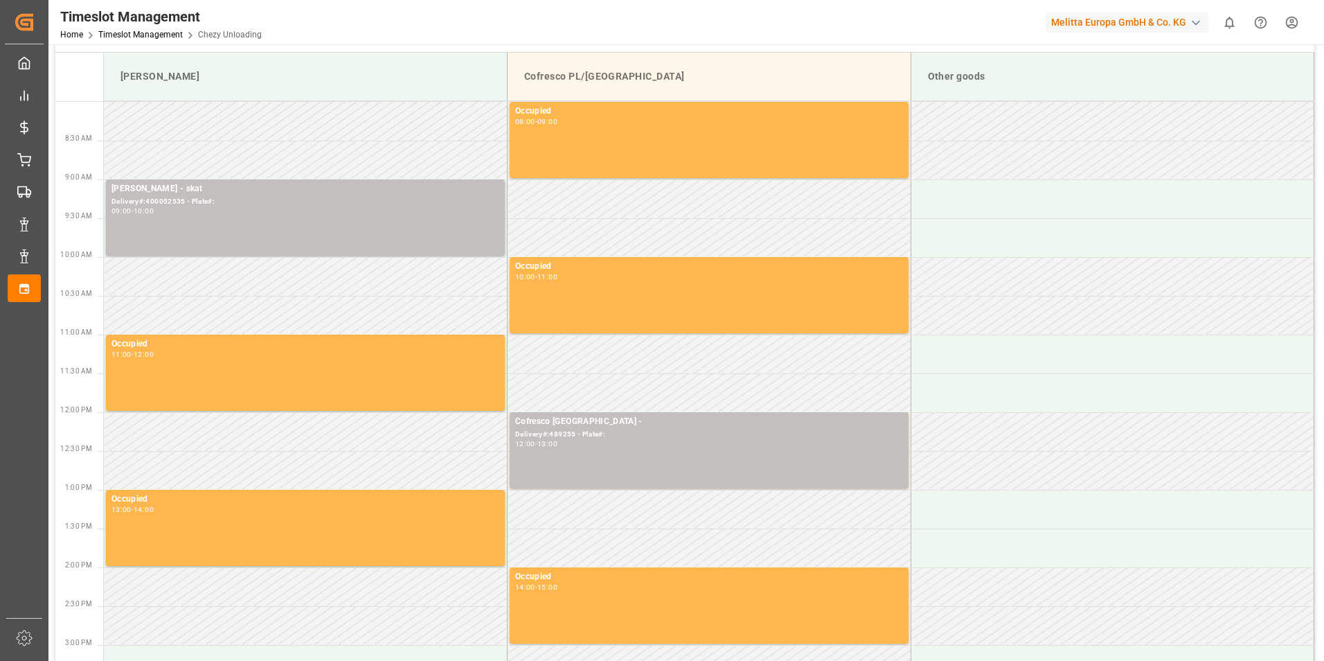
scroll to position [69, 0]
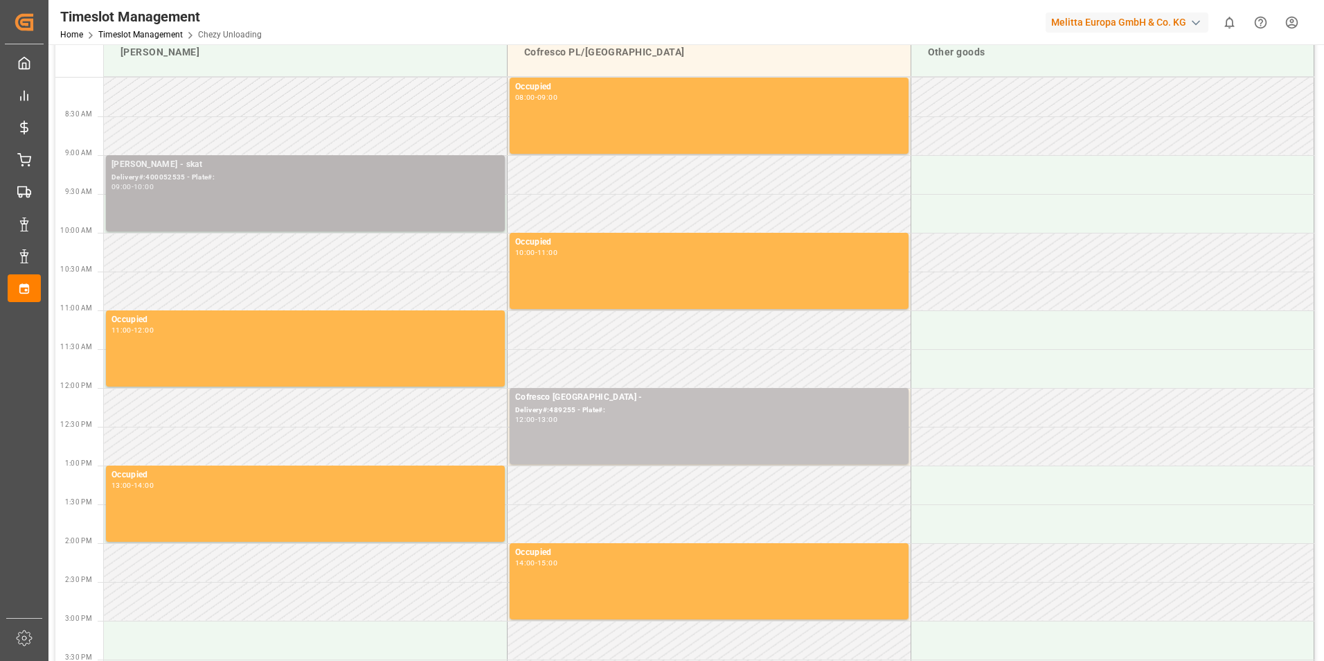
click at [314, 172] on div "Delivery#:400052535 - Plate#:" at bounding box center [306, 178] width 388 height 12
click at [241, 174] on div "Delivery#:400052535 - Plate#:" at bounding box center [306, 178] width 388 height 12
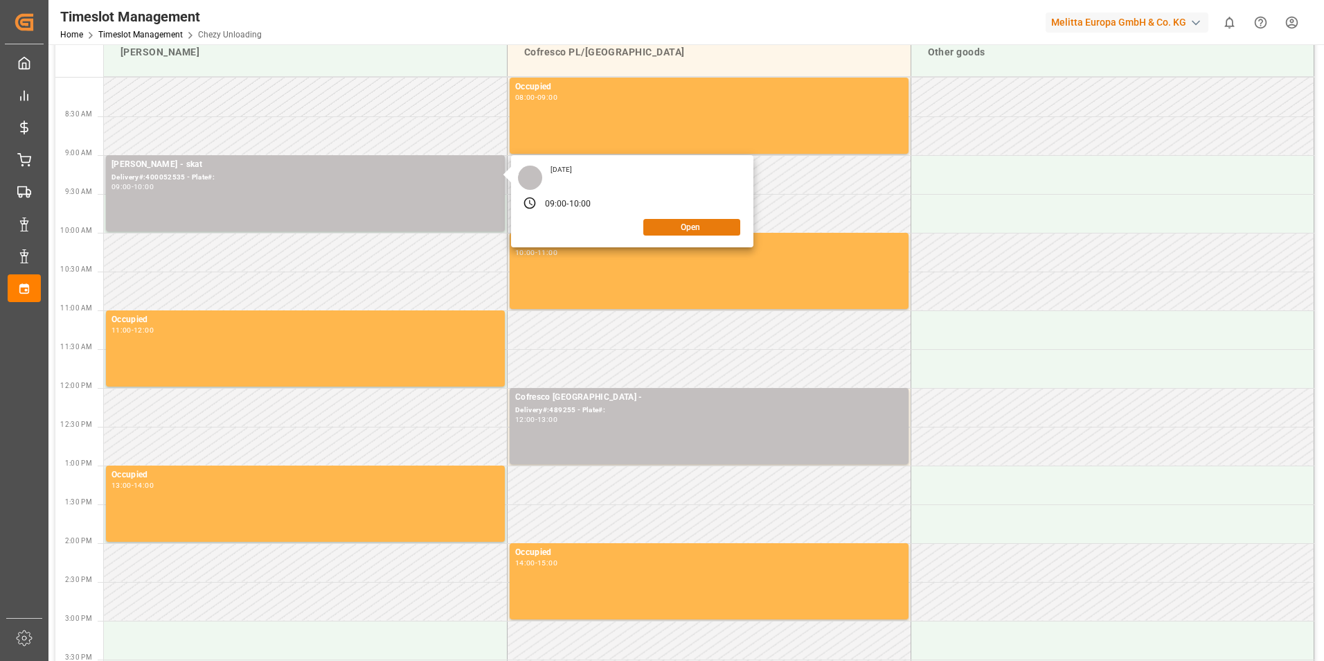
click at [712, 228] on button "Open" at bounding box center [691, 227] width 97 height 17
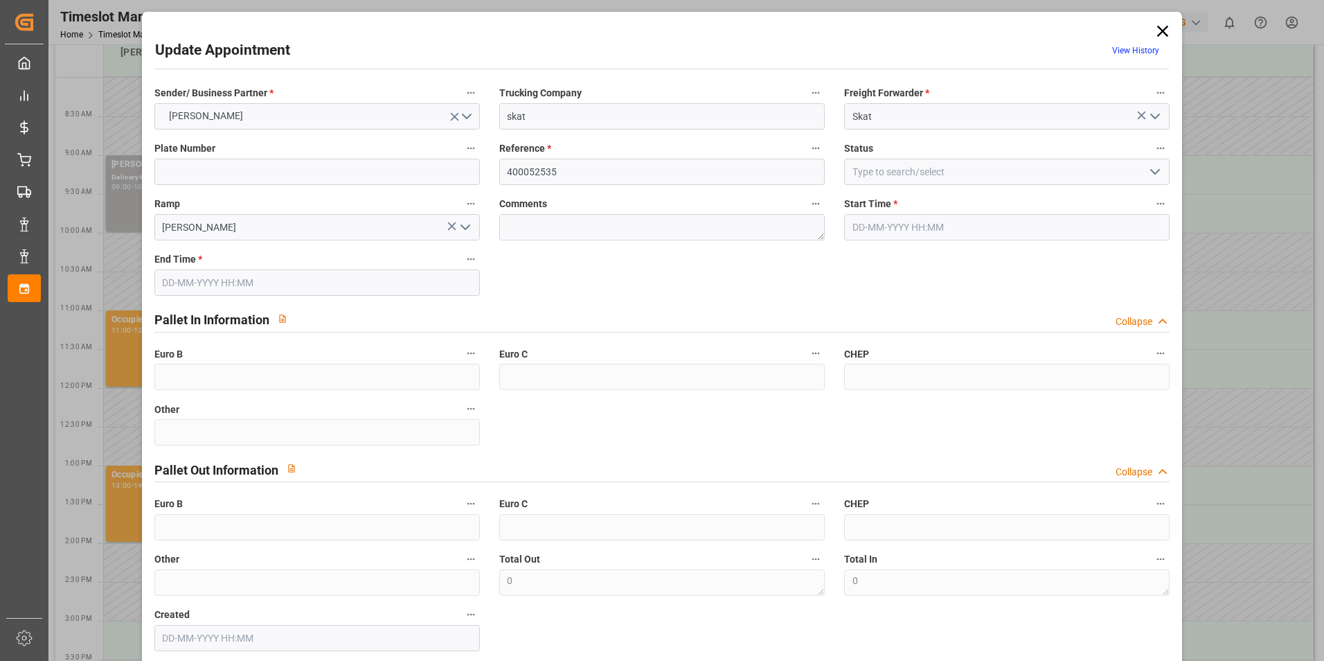
type input "[DATE] 09:00"
type input "[DATE] 10:00"
type input "[DATE] 09:50"
click at [742, 179] on input "400052535" at bounding box center [662, 172] width 326 height 26
drag, startPoint x: 742, startPoint y: 179, endPoint x: 471, endPoint y: 178, distance: 271.5
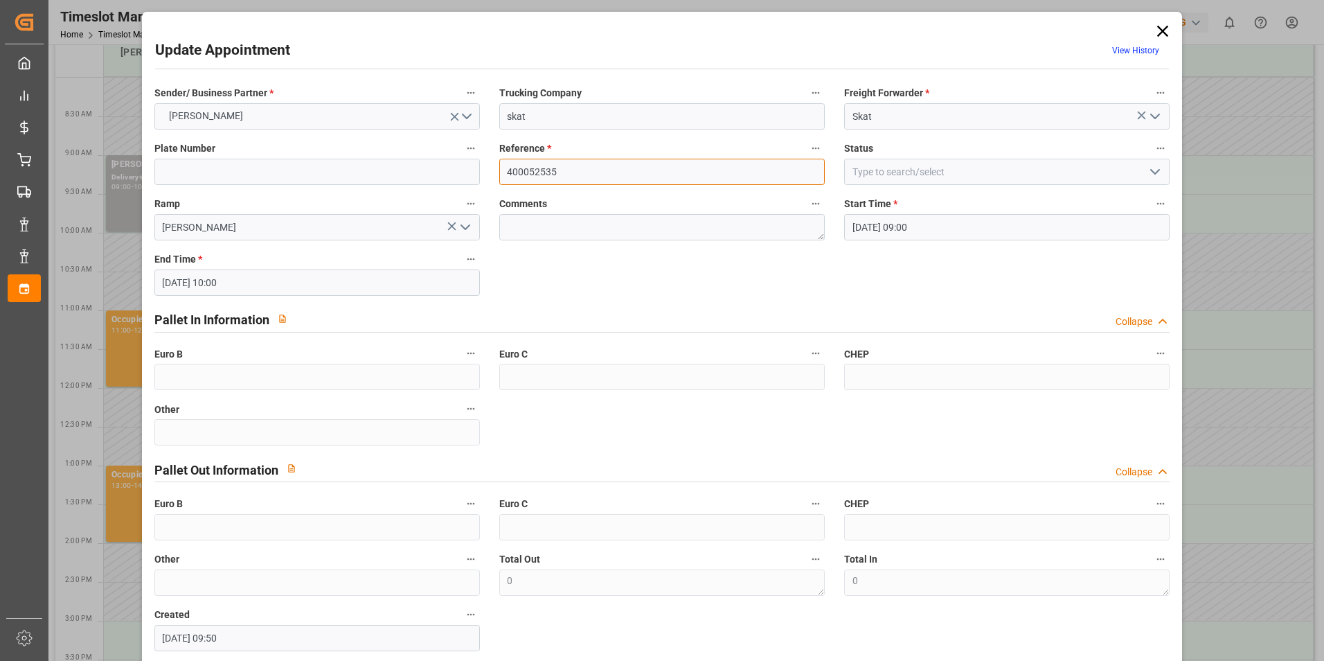
click at [471, 178] on div "Sender/ Business Partner * [PERSON_NAME] Trucking Company skat Freight Forwarde…" at bounding box center [662, 367] width 1035 height 577
click at [690, 166] on input at bounding box center [662, 172] width 326 height 26
type input "400052535"
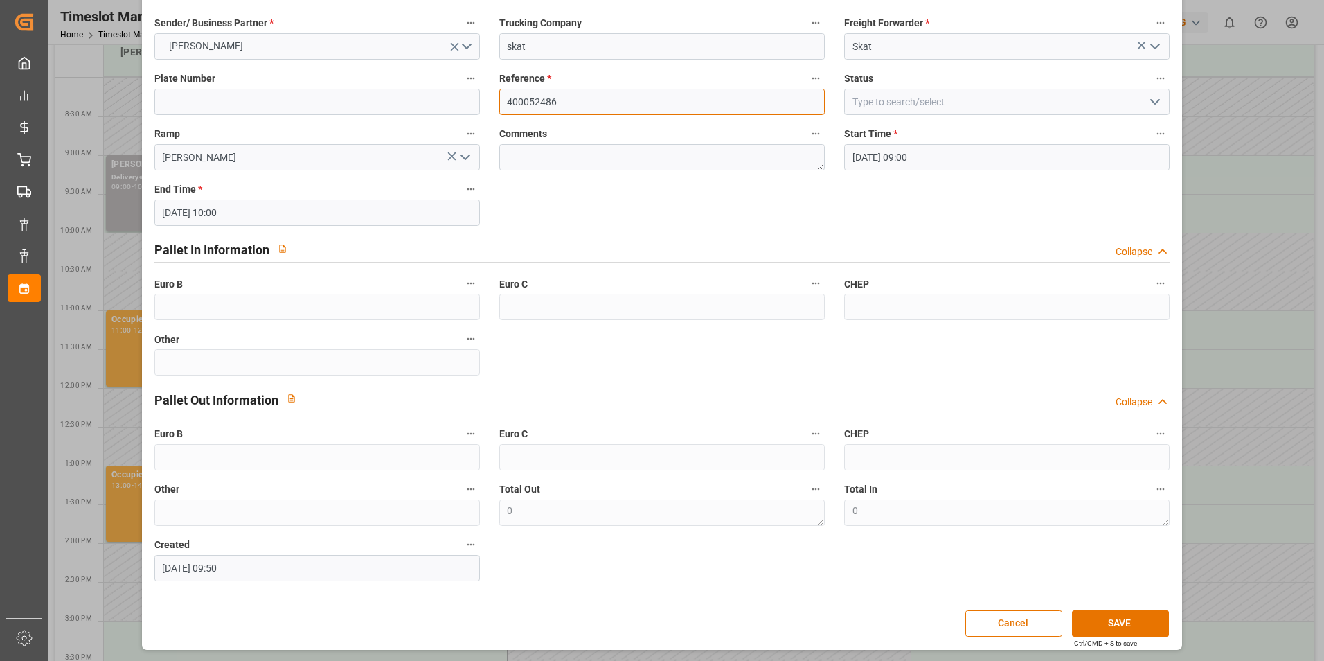
scroll to position [71, 0]
type input "400052486"
click at [1146, 628] on button "SAVE" at bounding box center [1120, 623] width 97 height 26
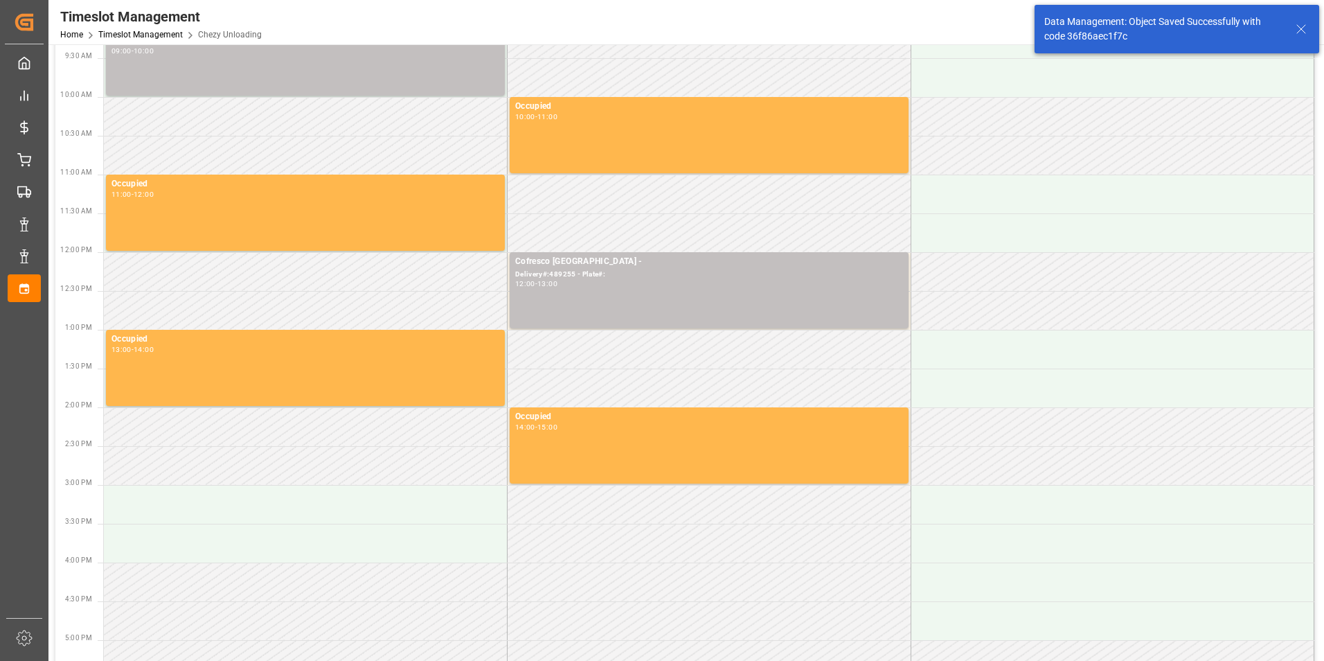
scroll to position [208, 0]
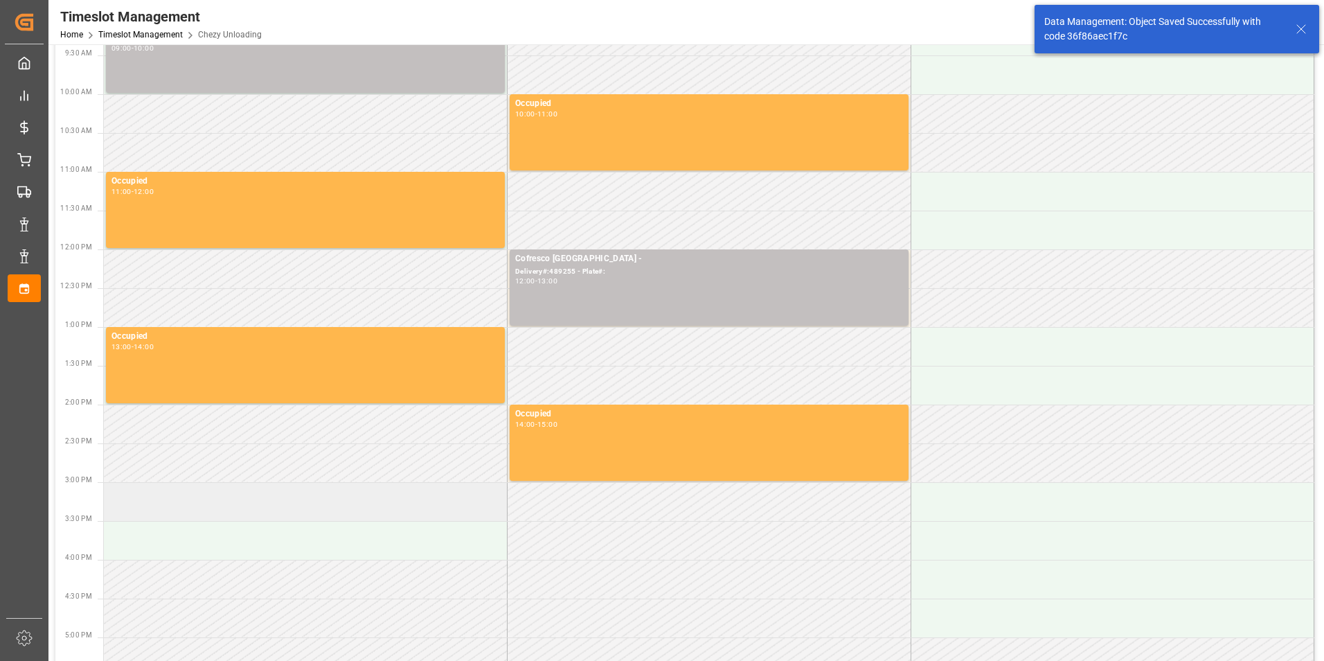
click at [251, 512] on td at bounding box center [306, 501] width 404 height 39
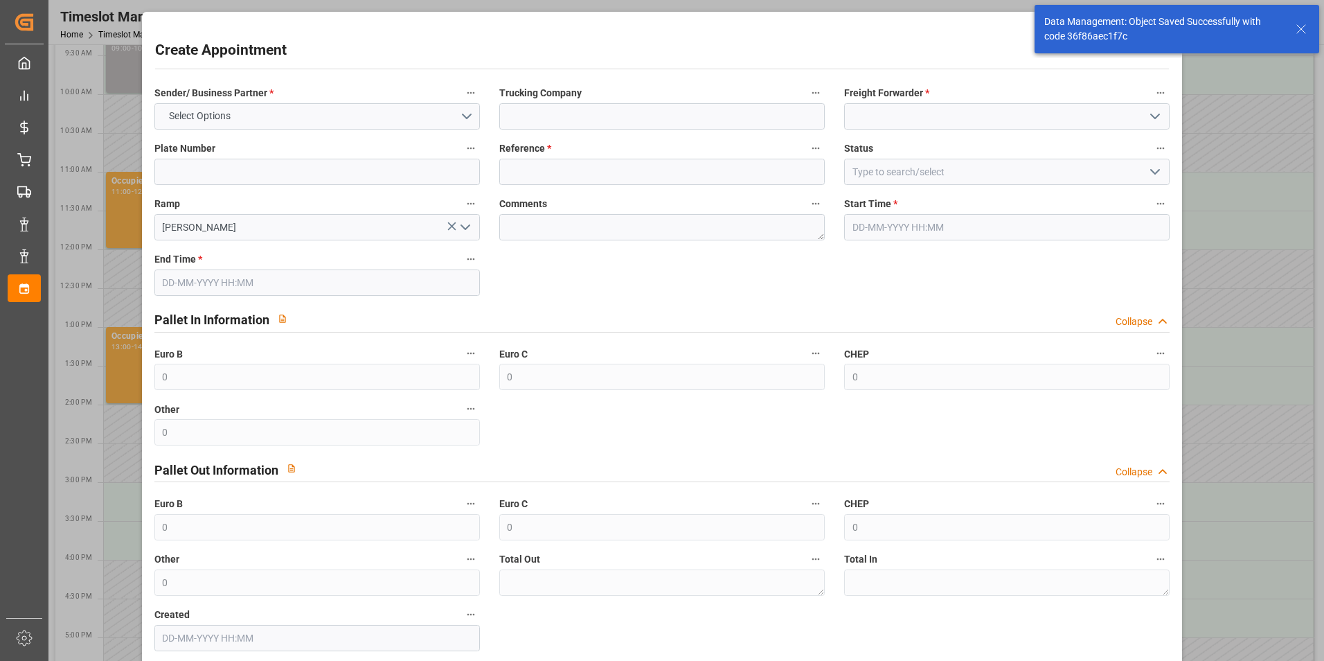
type input "[DATE] 15:00"
type input "[DATE] 16:00"
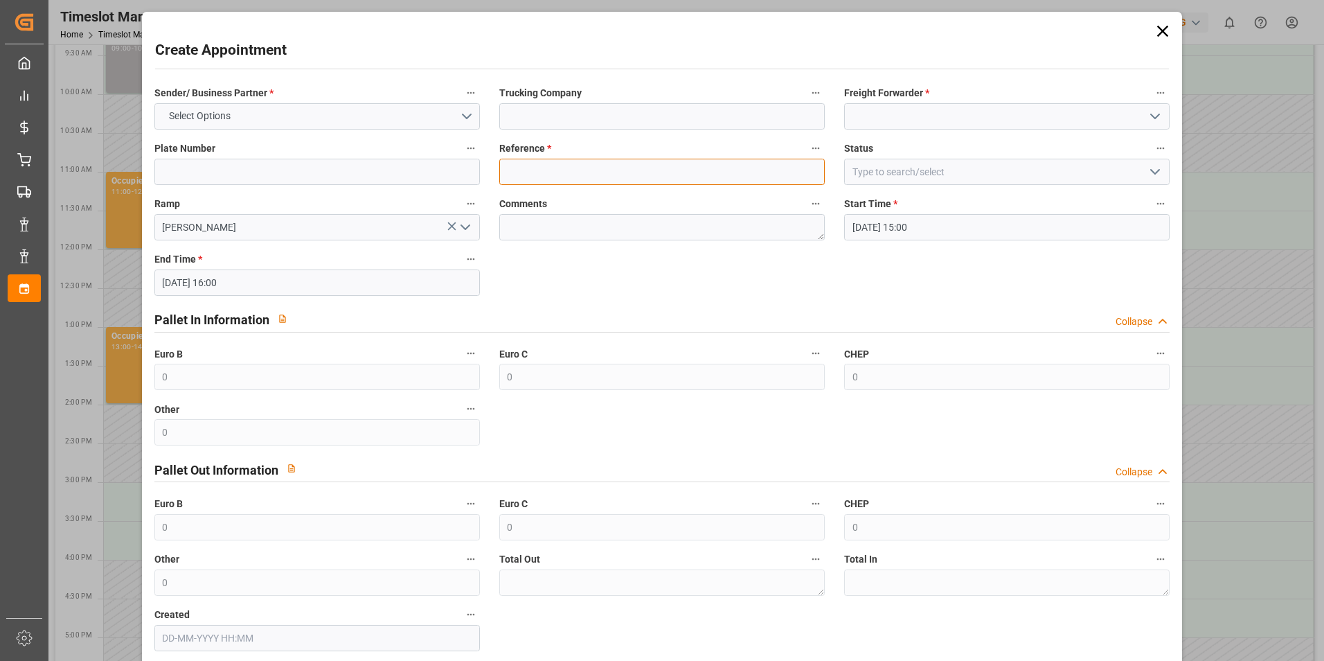
click at [622, 170] on input at bounding box center [662, 172] width 326 height 26
paste input "400052535"
type input "400052535"
click at [720, 134] on div "Reference * 400052535" at bounding box center [662, 161] width 345 height 55
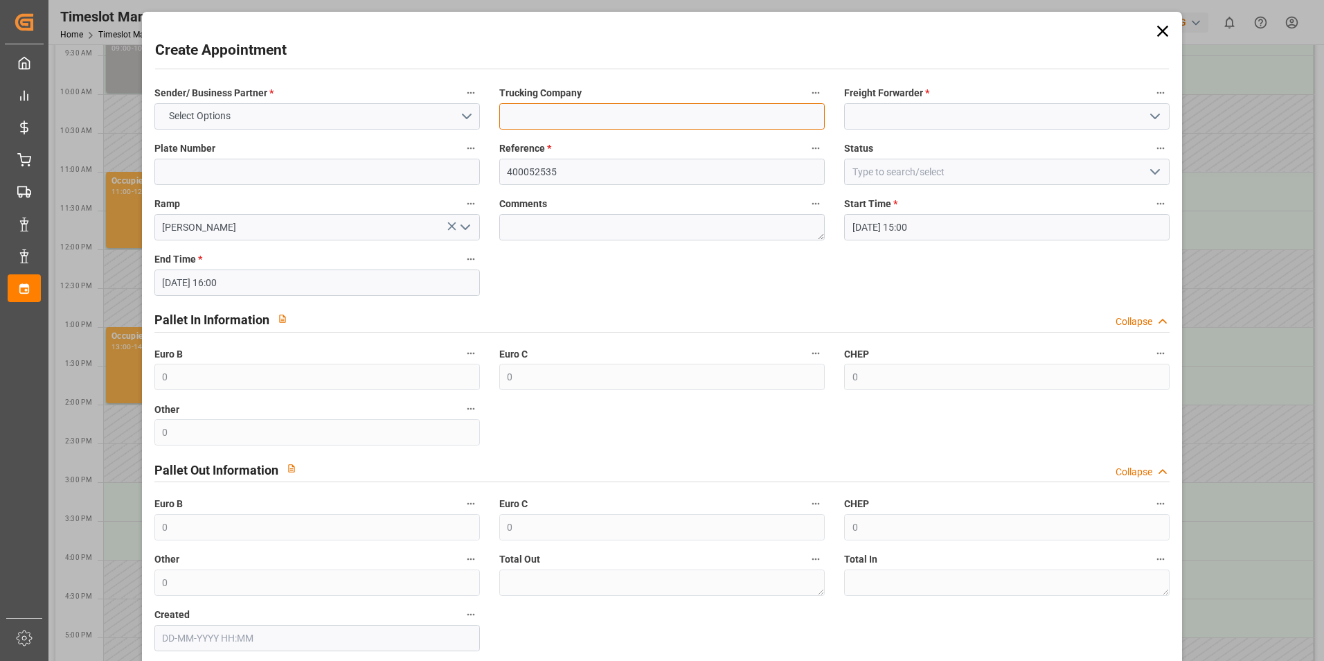
click at [616, 129] on input at bounding box center [662, 116] width 326 height 26
type input "skat"
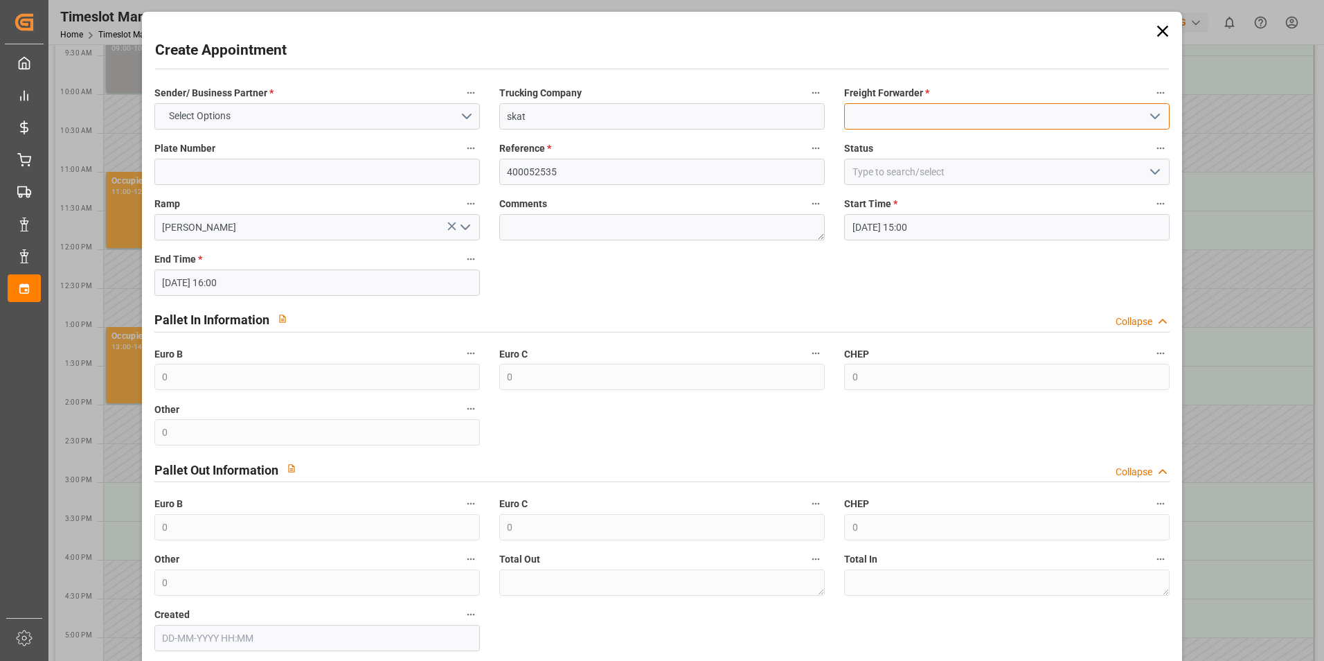
click at [957, 112] on input at bounding box center [1007, 116] width 326 height 26
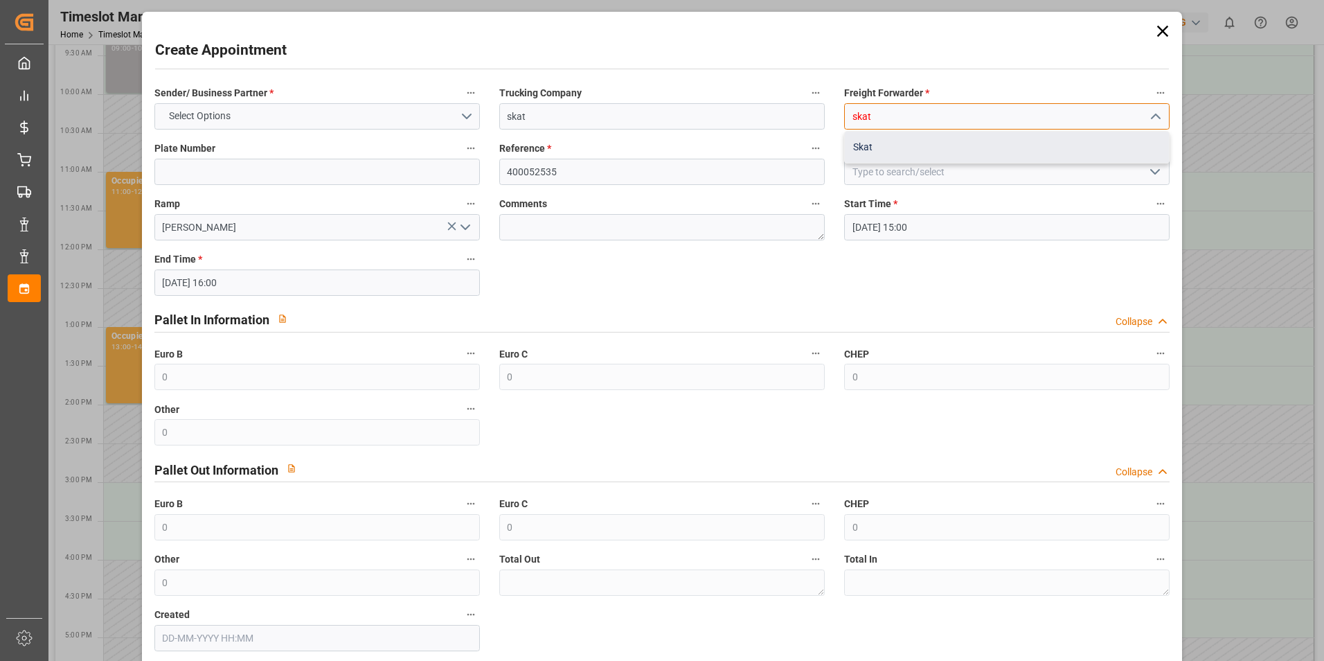
click at [890, 148] on div "Skat" at bounding box center [1007, 147] width 324 height 31
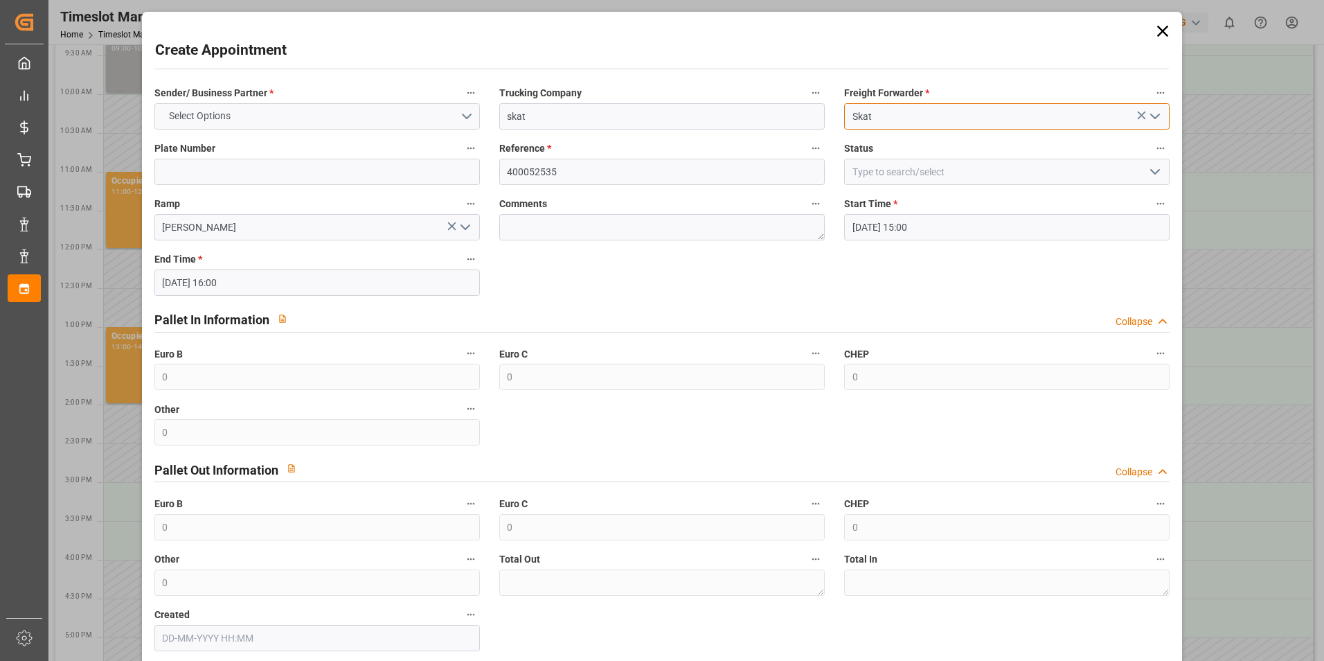
type input "Skat"
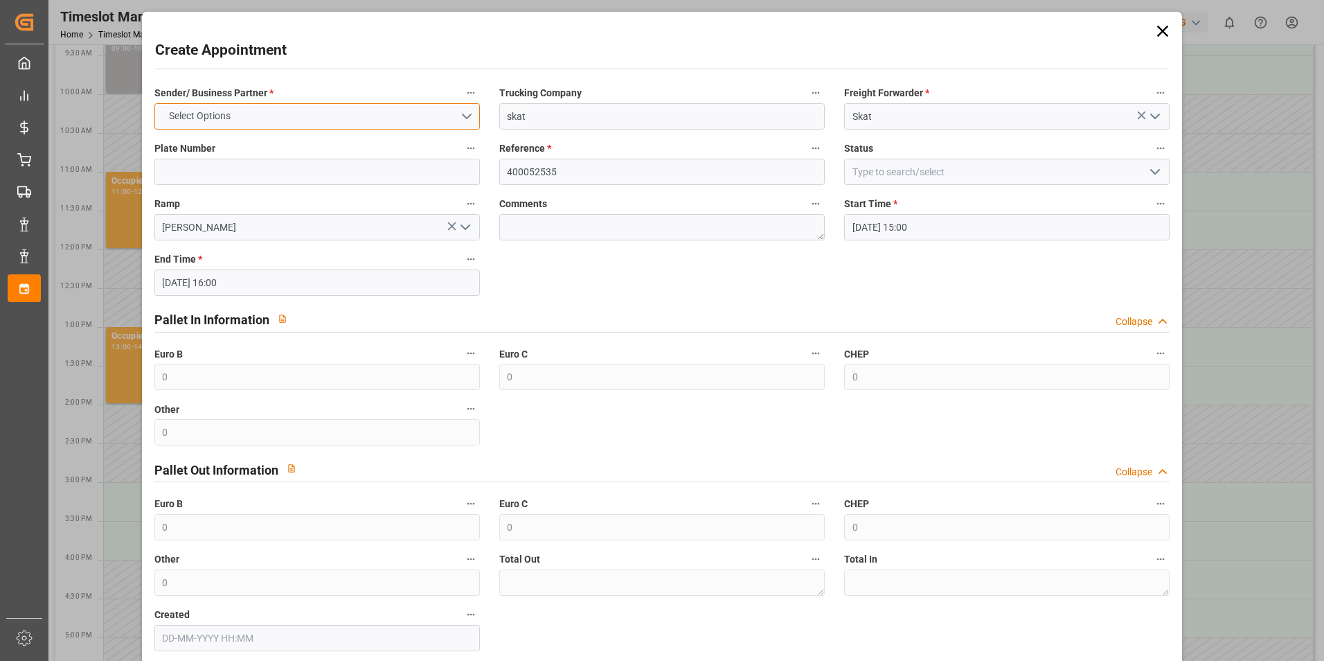
click at [215, 116] on span "Select Options" at bounding box center [199, 116] width 75 height 15
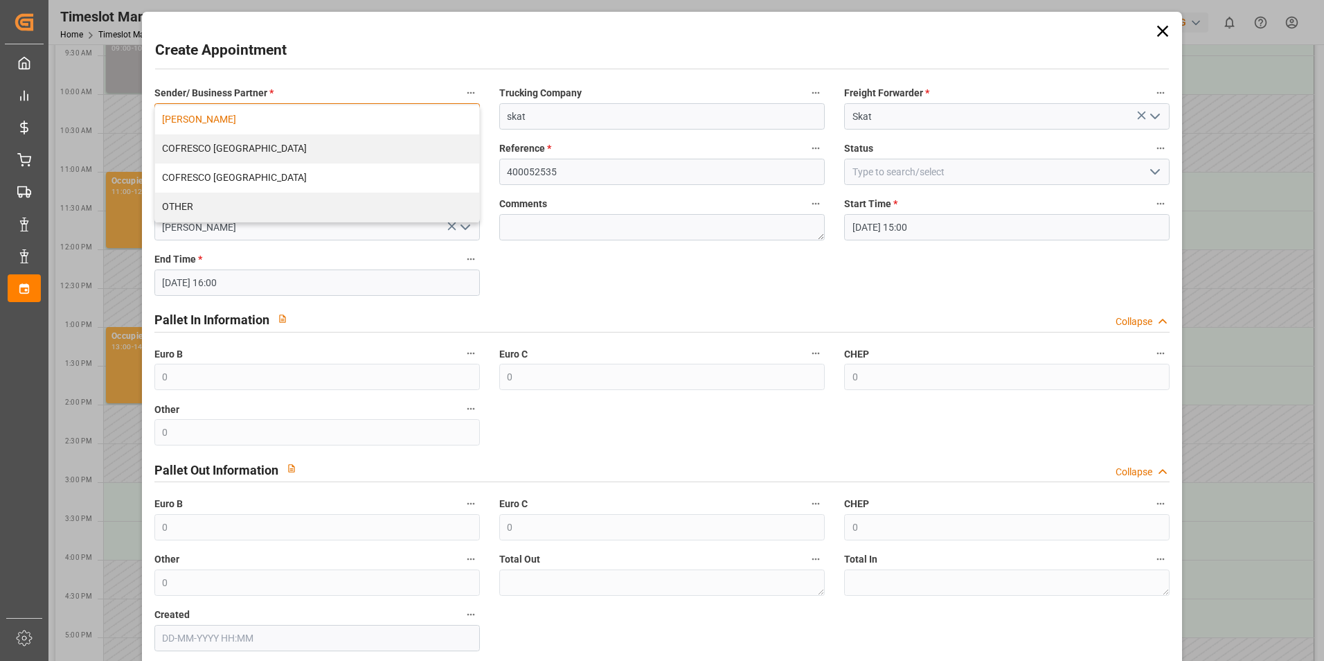
click at [233, 126] on div "[PERSON_NAME]" at bounding box center [317, 119] width 324 height 29
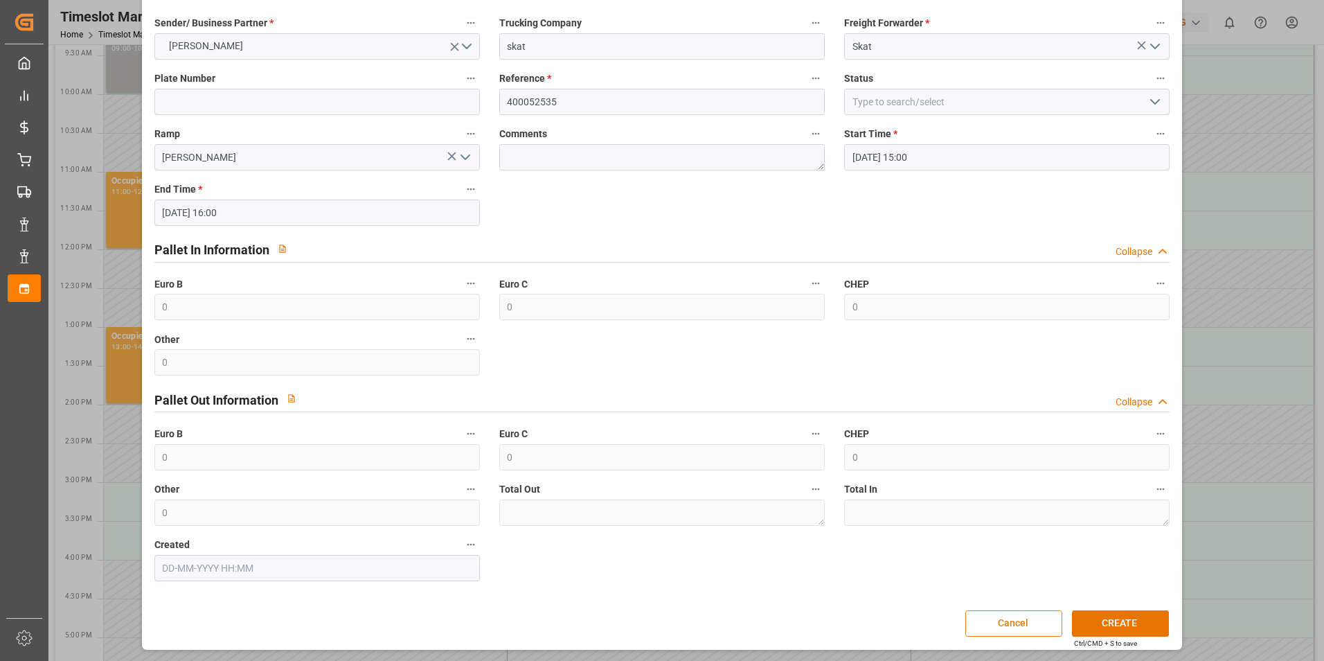
scroll to position [71, 0]
click at [1117, 623] on button "CREATE" at bounding box center [1120, 623] width 97 height 26
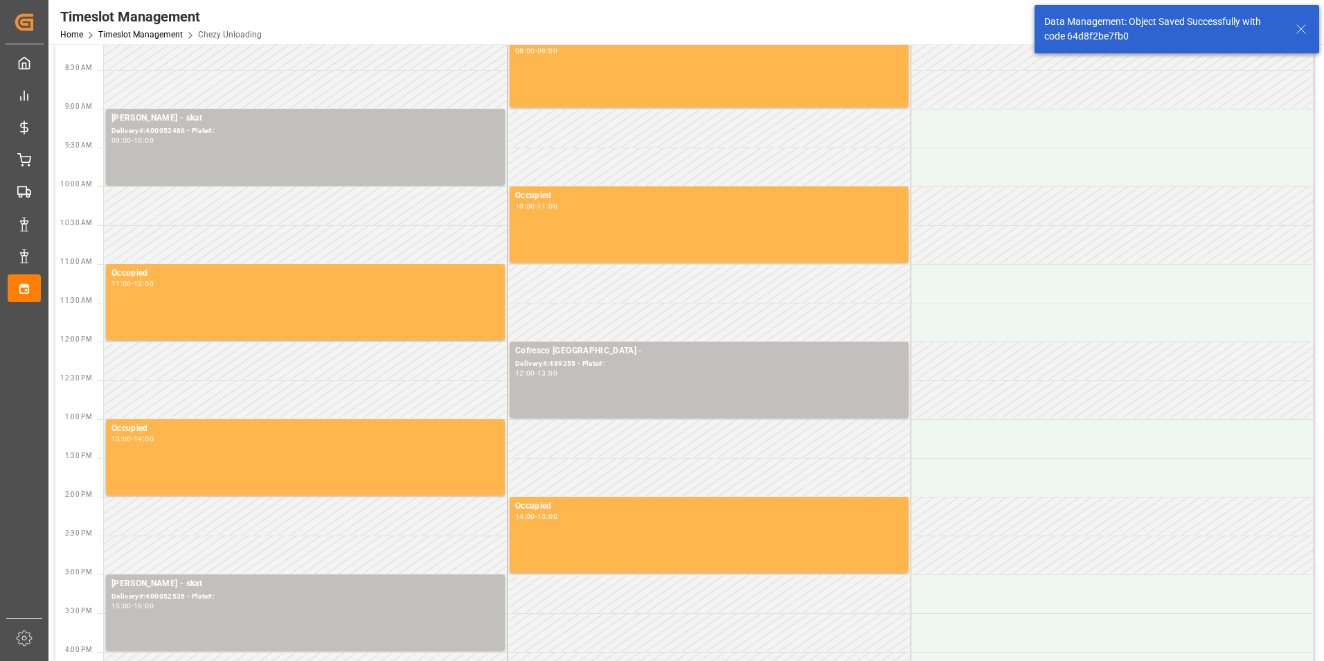
scroll to position [0, 0]
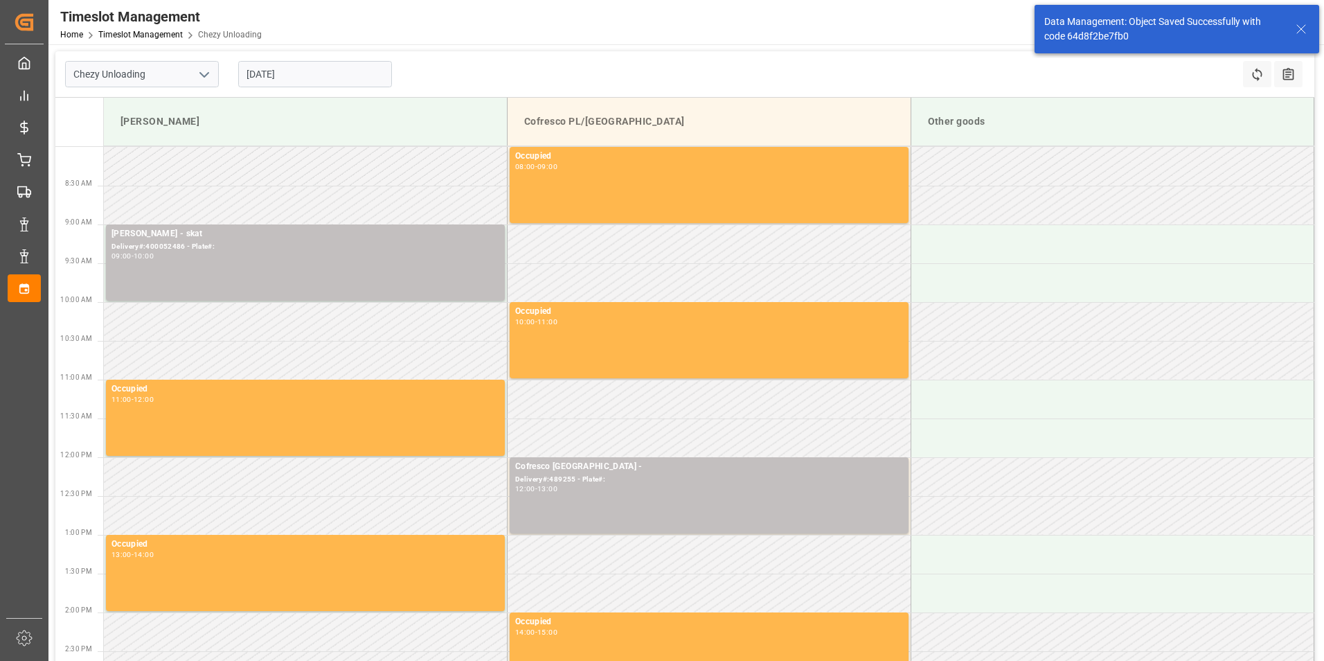
click at [1300, 27] on icon at bounding box center [1301, 29] width 17 height 17
